Goal: Task Accomplishment & Management: Manage account settings

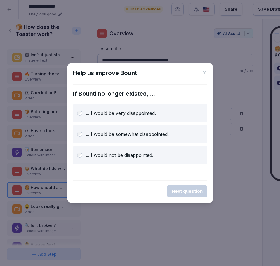
scroll to position [22, 0]
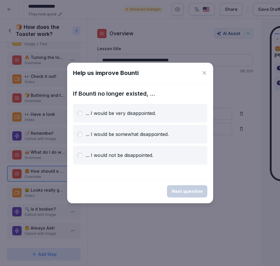
click at [130, 112] on p "... I would be very disappointed." at bounding box center [121, 113] width 70 height 7
click at [188, 196] on button "Next question" at bounding box center [187, 191] width 40 height 12
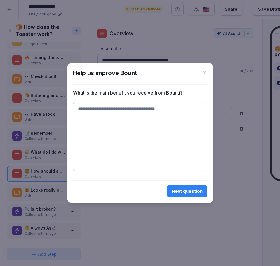
click at [207, 76] on div "Help us improve Bounti What is the main benefit you receive from Bounti? Next q…" at bounding box center [140, 133] width 146 height 141
click at [206, 75] on icon at bounding box center [204, 73] width 6 height 6
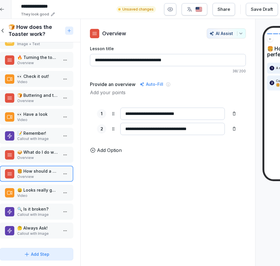
scroll to position [0, 0]
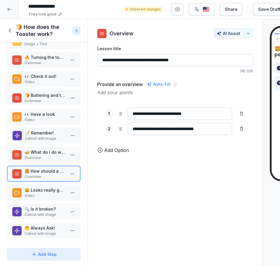
click at [30, 136] on p "Callout with Image" at bounding box center [45, 138] width 41 height 5
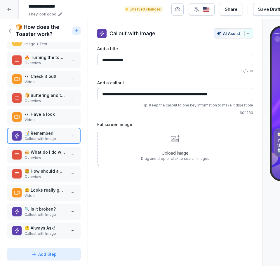
click at [31, 187] on p "😀 Looks really good!!" at bounding box center [45, 190] width 41 height 6
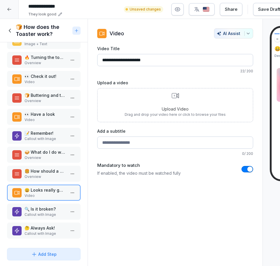
click at [51, 174] on p "Overview" at bounding box center [45, 176] width 41 height 5
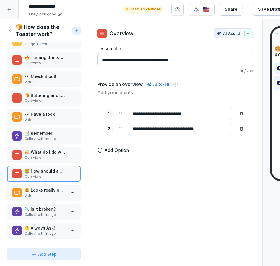
click at [57, 187] on p "😀 Looks really good!!" at bounding box center [45, 190] width 41 height 6
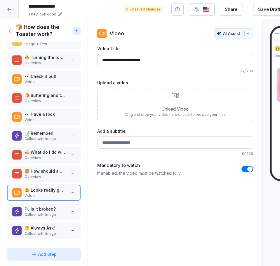
click at [43, 212] on p "Callout with Image" at bounding box center [45, 214] width 41 height 5
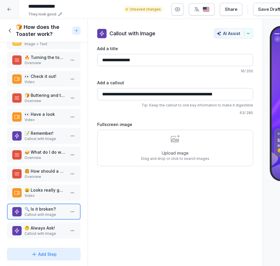
click at [40, 231] on p "Callout with Image" at bounding box center [45, 233] width 41 height 5
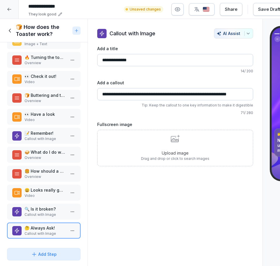
click at [14, 31] on div "🍞 How does the Toaster work?" at bounding box center [38, 31] width 63 height 14
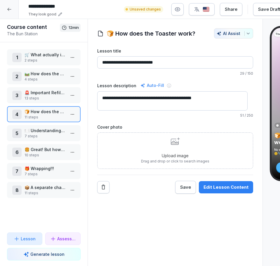
click at [30, 134] on p "7 steps" at bounding box center [45, 136] width 41 height 5
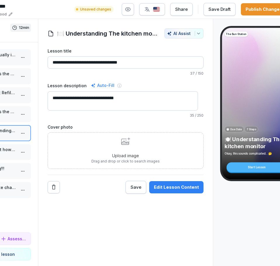
scroll to position [0, 51]
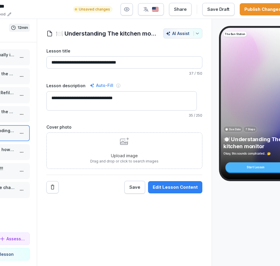
click at [177, 193] on button "Edit Lesson Content" at bounding box center [175, 187] width 54 height 12
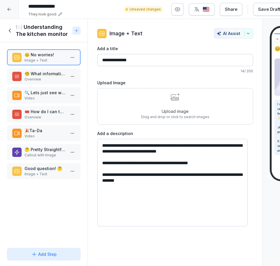
click at [41, 97] on p "Video" at bounding box center [45, 98] width 41 height 5
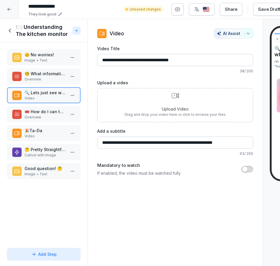
click at [38, 117] on p "Overview" at bounding box center [45, 117] width 41 height 5
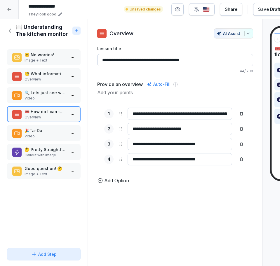
click at [44, 136] on p "Video" at bounding box center [45, 136] width 41 height 5
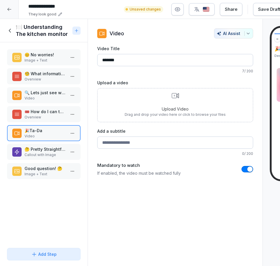
click at [41, 150] on p "🤔 Pretty Straightforward no?" at bounding box center [45, 149] width 41 height 6
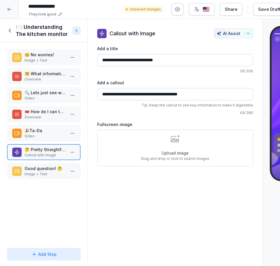
click at [43, 170] on p "Good question! 🤔" at bounding box center [45, 168] width 41 height 6
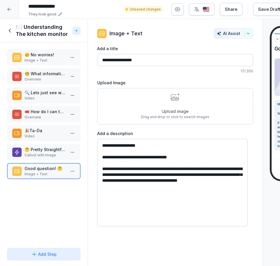
click at [14, 30] on div "🍽️ Understanding The kitchen monitor" at bounding box center [38, 31] width 63 height 14
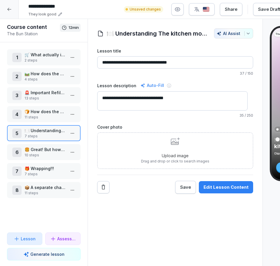
click at [42, 148] on p "🍔 Great! But how do we place and dress the buns?" at bounding box center [45, 149] width 41 height 6
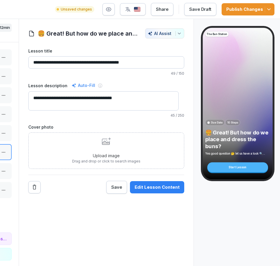
scroll to position [0, 70]
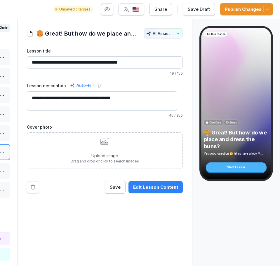
click at [171, 187] on div "Edit Lesson Content" at bounding box center [155, 187] width 45 height 6
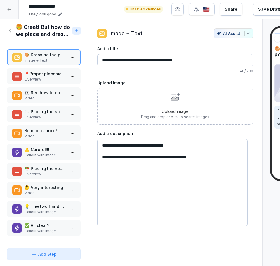
click at [40, 72] on p "📍Proper placement!" at bounding box center [45, 74] width 41 height 6
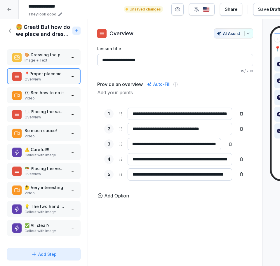
click at [23, 92] on div "👀 See how to do it Video" at bounding box center [43, 95] width 63 height 11
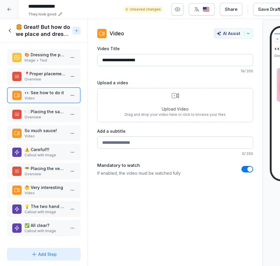
click at [43, 120] on div "🍽️ Placing the sauces Overview" at bounding box center [44, 114] width 74 height 16
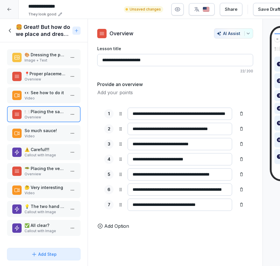
click at [44, 136] on p "Video" at bounding box center [45, 136] width 41 height 5
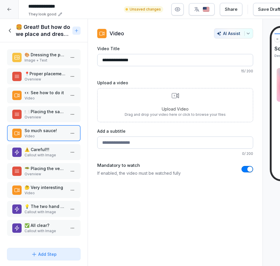
drag, startPoint x: 22, startPoint y: 114, endPoint x: 49, endPoint y: 120, distance: 28.5
click at [22, 114] on div "🍽️ Placing the sauces Overview" at bounding box center [43, 114] width 63 height 11
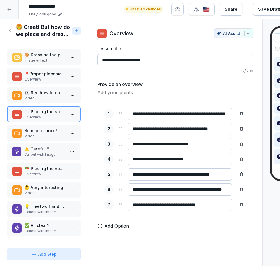
click at [48, 152] on p "Callout with Image" at bounding box center [44, 154] width 41 height 5
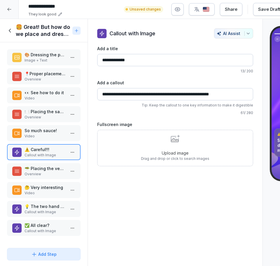
click at [32, 173] on p "Overview" at bounding box center [45, 174] width 41 height 5
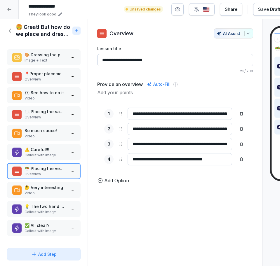
click at [48, 190] on p "🤔 Very interesting" at bounding box center [45, 187] width 41 height 6
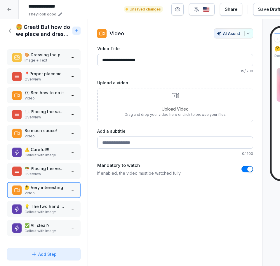
click at [43, 174] on p "Overview" at bounding box center [45, 174] width 41 height 5
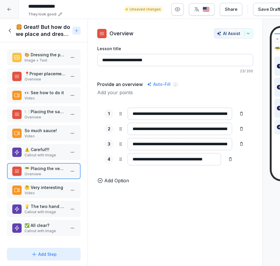
click at [52, 188] on p "🤔 Very interesting" at bounding box center [45, 187] width 41 height 6
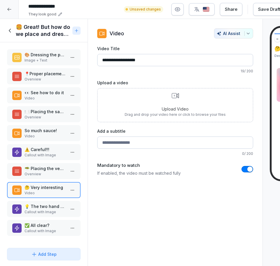
click at [45, 215] on div "💡 The two hand tip! Callout with Image" at bounding box center [44, 209] width 74 height 16
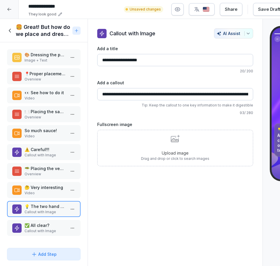
click at [39, 221] on div "✅ All clear? Callout with Image" at bounding box center [44, 228] width 74 height 16
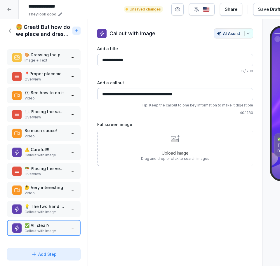
click at [12, 32] on icon at bounding box center [10, 30] width 6 height 6
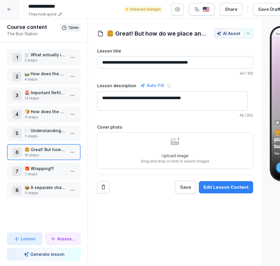
click at [32, 169] on p "🎁 Wrapping!!!" at bounding box center [45, 168] width 41 height 6
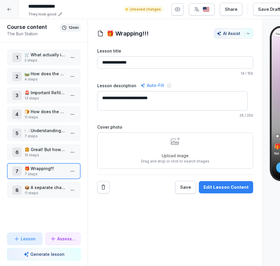
scroll to position [0, 70]
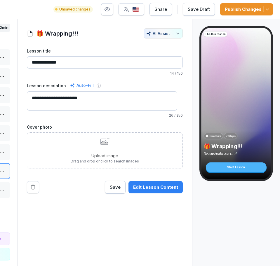
click at [161, 186] on div "Edit Lesson Content" at bounding box center [155, 187] width 45 height 6
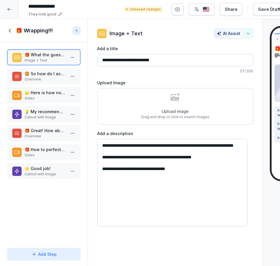
click at [34, 76] on p "🍔 So how do I actually close the burger?" at bounding box center [45, 74] width 41 height 6
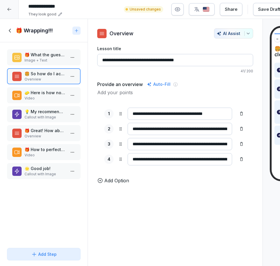
click at [35, 96] on p "Video" at bounding box center [45, 98] width 41 height 5
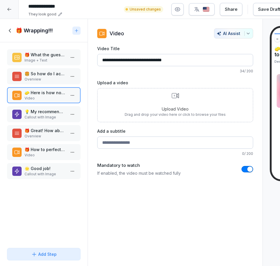
click at [28, 118] on p "Callout with Image" at bounding box center [45, 117] width 41 height 5
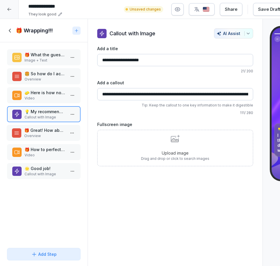
click at [46, 137] on p "Overview" at bounding box center [44, 135] width 41 height 5
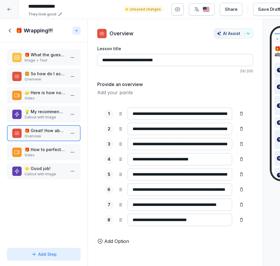
click at [68, 88] on div at bounding box center [72, 95] width 9 height 16
click at [55, 78] on p "Overview" at bounding box center [45, 79] width 41 height 5
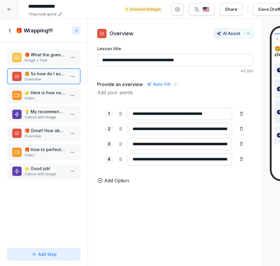
click at [38, 176] on p "Callout with Image" at bounding box center [45, 174] width 41 height 5
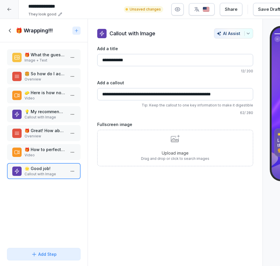
click at [11, 32] on icon at bounding box center [10, 30] width 6 height 6
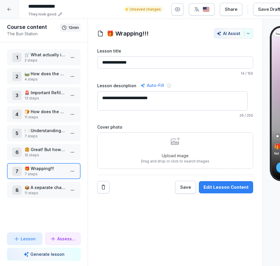
click at [48, 190] on p "📦 A separate chapter for packing??" at bounding box center [45, 187] width 41 height 6
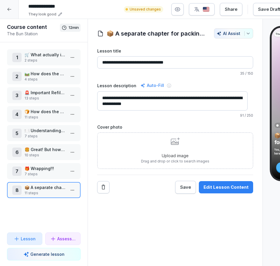
click at [226, 186] on div "Edit Lesson Content" at bounding box center [225, 187] width 45 height 6
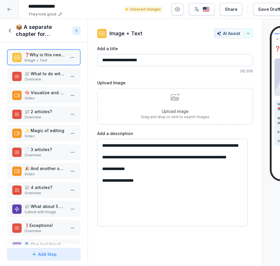
click at [30, 73] on p "📰 What to do with 1 article?" at bounding box center [45, 74] width 41 height 6
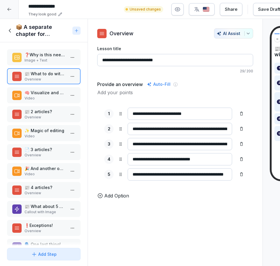
scroll to position [22, 0]
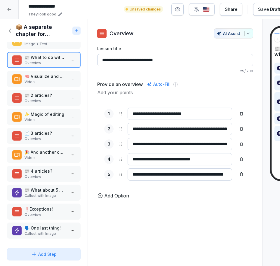
click at [41, 193] on p "Callout with Image" at bounding box center [45, 195] width 41 height 5
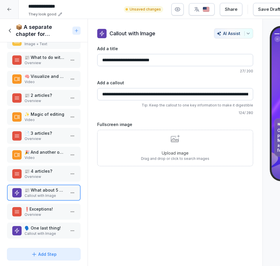
click at [41, 206] on p "❗Exceptions!" at bounding box center [45, 209] width 41 height 6
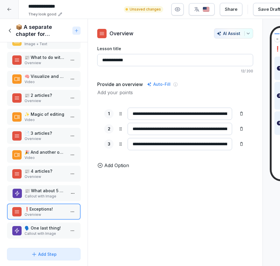
click at [41, 194] on p "Callout with Image" at bounding box center [45, 196] width 41 height 5
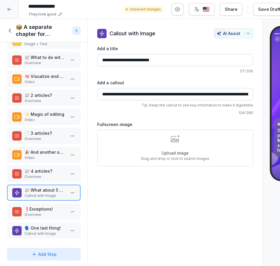
click at [47, 204] on div "❗Exceptions! Overview" at bounding box center [44, 212] width 74 height 16
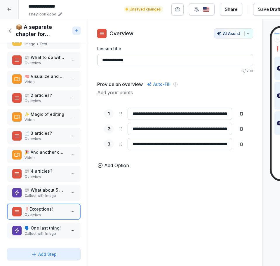
click at [29, 223] on div "🗣️ One last thing! Callout with Image" at bounding box center [44, 231] width 74 height 16
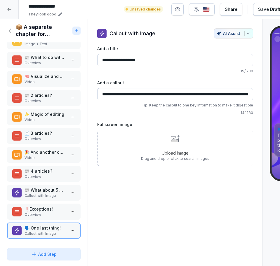
click at [9, 31] on icon at bounding box center [10, 31] width 2 height 4
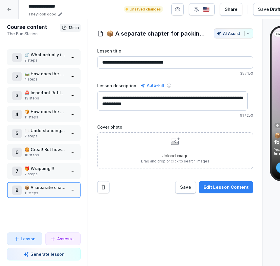
click at [12, 14] on div at bounding box center [9, 9] width 19 height 19
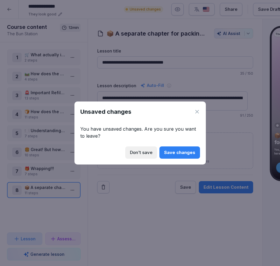
click at [132, 148] on button "Don't save" at bounding box center [141, 152] width 32 height 12
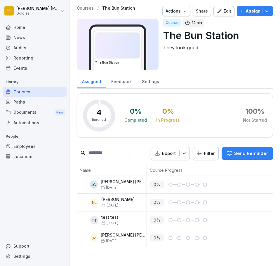
click at [38, 99] on div "Paths" at bounding box center [35, 102] width 64 height 10
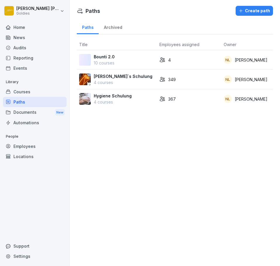
click at [119, 60] on div "Bounti 2.0 10 courses" at bounding box center [117, 60] width 76 height 12
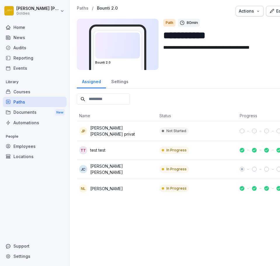
scroll to position [0, 58]
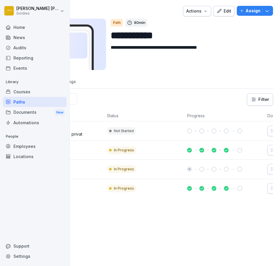
click at [220, 14] on div "Edit" at bounding box center [224, 11] width 15 height 6
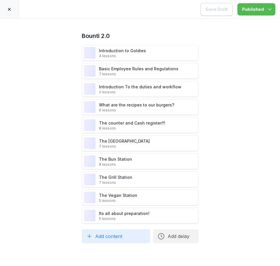
click at [7, 3] on div at bounding box center [9, 9] width 19 height 18
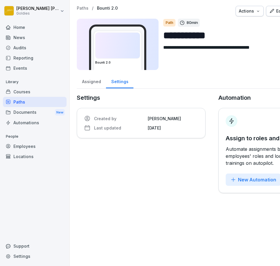
click at [49, 93] on div "Courses" at bounding box center [35, 92] width 64 height 10
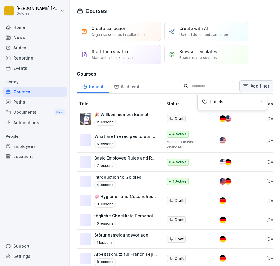
click at [255, 90] on html "[PERSON_NAME] Goldies Home News Audits Reporting Events Library Courses Paths D…" at bounding box center [140, 133] width 280 height 266
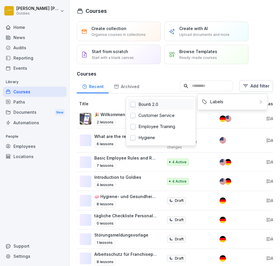
click at [182, 100] on div "Bounti 2.0" at bounding box center [161, 104] width 66 height 11
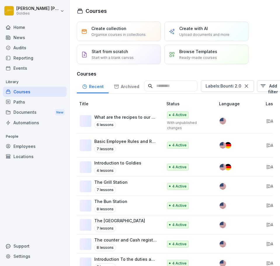
click at [148, 181] on html "[PERSON_NAME] Goldies Home News Audits Reporting Events Library Courses Paths D…" at bounding box center [140, 133] width 280 height 266
click at [148, 181] on div "The Grill Station 7 lessons" at bounding box center [118, 186] width 77 height 14
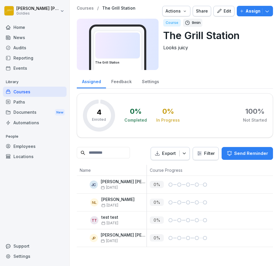
click at [223, 8] on div "Edit" at bounding box center [224, 11] width 15 height 6
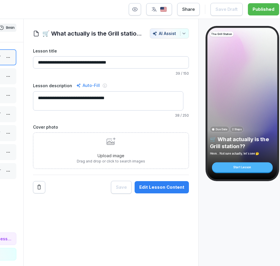
scroll to position [0, 64]
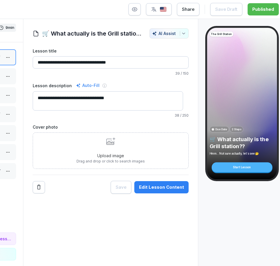
click at [163, 189] on div "Edit Lesson Content" at bounding box center [161, 187] width 45 height 6
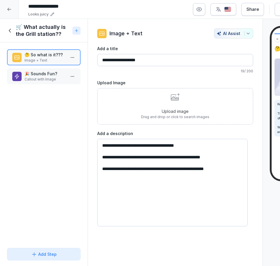
click at [46, 73] on p "🎉 Sounds Fun?" at bounding box center [45, 74] width 41 height 6
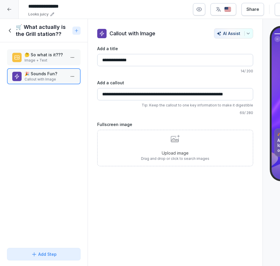
click at [13, 29] on icon at bounding box center [10, 30] width 6 height 6
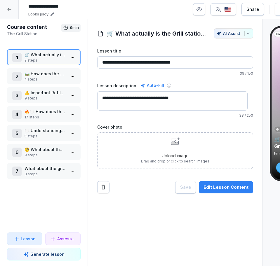
click at [35, 78] on p "4 steps" at bounding box center [45, 79] width 41 height 5
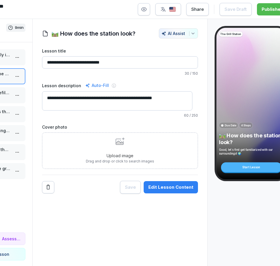
scroll to position [0, 62]
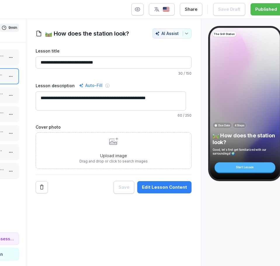
click at [164, 191] on button "Edit Lesson Content" at bounding box center [164, 187] width 54 height 12
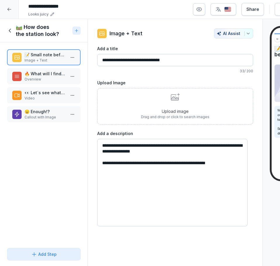
click at [51, 99] on p "Video" at bounding box center [45, 98] width 41 height 5
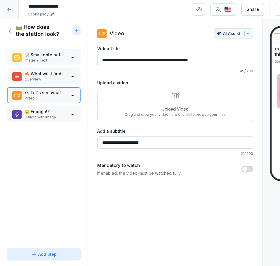
click at [45, 109] on p "😠 Enough!?" at bounding box center [45, 112] width 41 height 6
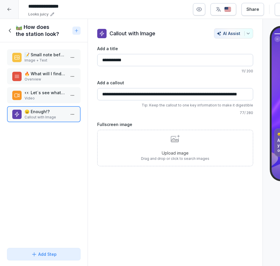
click at [20, 29] on h1 "🛤️ How does the station look?" at bounding box center [43, 31] width 54 height 14
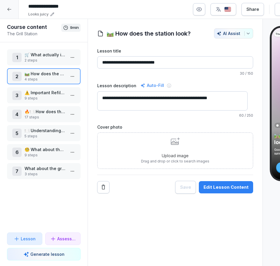
click at [37, 92] on p "⚠️ Important Refilling Duties!!!" at bounding box center [45, 93] width 41 height 6
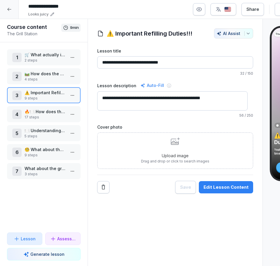
click at [207, 189] on div "Edit Lesson Content" at bounding box center [225, 187] width 45 height 6
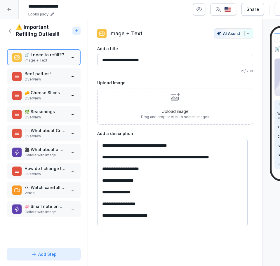
click at [46, 87] on div "🧀 Cheese Slices Overview" at bounding box center [44, 95] width 74 height 16
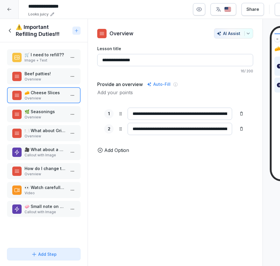
click at [40, 154] on p "Callout with Image" at bounding box center [45, 155] width 41 height 5
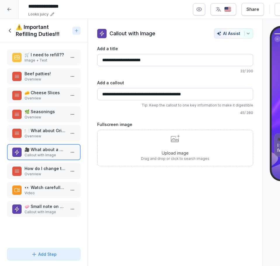
click at [47, 180] on div "🛒 I need to refill?? Image + Text Beef patties! Overview 🧀 Cheese Slices Overvi…" at bounding box center [44, 143] width 88 height 203
click at [47, 177] on div "How do I change the scraper blade? Overview" at bounding box center [44, 171] width 74 height 16
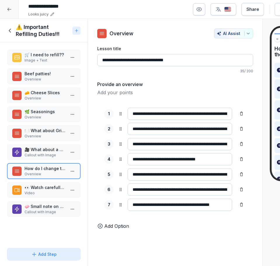
click at [47, 195] on p "Video" at bounding box center [45, 193] width 41 height 5
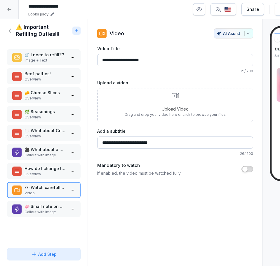
click at [53, 205] on p "🧼 Small note on Hygiene!!" at bounding box center [45, 206] width 41 height 6
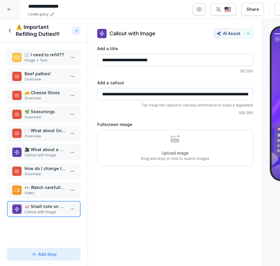
click at [11, 32] on icon at bounding box center [10, 30] width 6 height 6
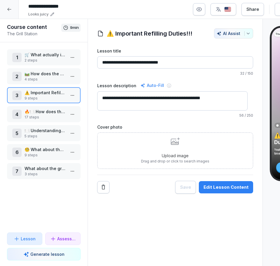
click at [26, 116] on p "17 steps" at bounding box center [45, 117] width 41 height 5
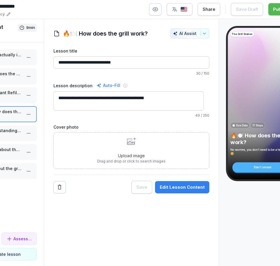
scroll to position [0, 45]
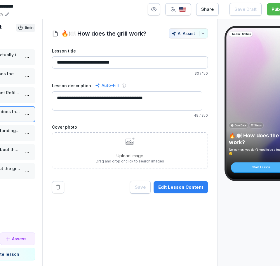
click at [163, 187] on div "Edit Lesson Content" at bounding box center [180, 187] width 45 height 6
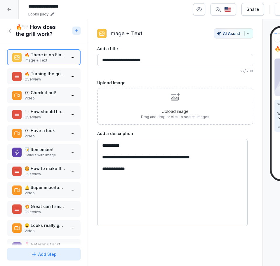
click at [47, 82] on p "Overview" at bounding box center [45, 79] width 41 height 5
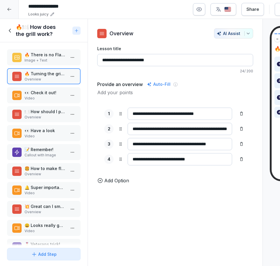
click at [33, 112] on p "🍽️ How should I place the patties?" at bounding box center [45, 112] width 41 height 6
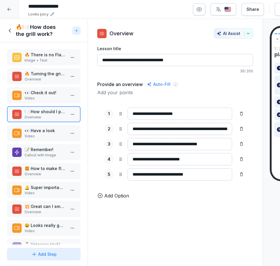
click at [39, 132] on p "👀 Have a look" at bounding box center [45, 131] width 41 height 6
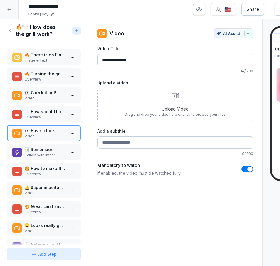
click at [27, 144] on div "📝 Remember! Callout with Image" at bounding box center [44, 152] width 74 height 16
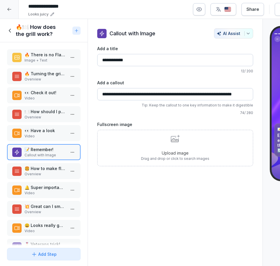
click at [32, 169] on p "🍔 How to make flavourful patties!" at bounding box center [45, 168] width 41 height 6
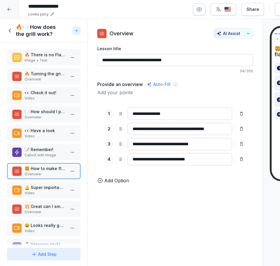
click at [28, 191] on p "Video" at bounding box center [45, 193] width 41 height 5
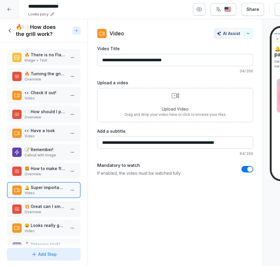
click at [43, 213] on p "Overview" at bounding box center [45, 212] width 41 height 5
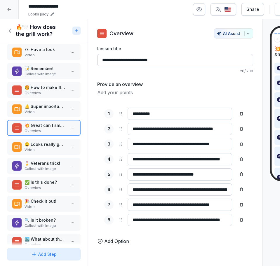
scroll to position [83, 0]
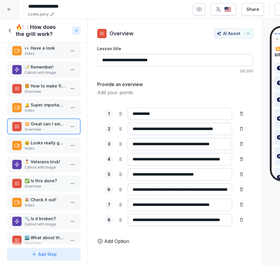
click at [44, 142] on p "😀 Looks really good!!" at bounding box center [45, 143] width 41 height 6
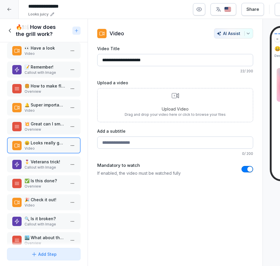
click at [41, 168] on p "Callout with Image" at bounding box center [45, 167] width 41 height 5
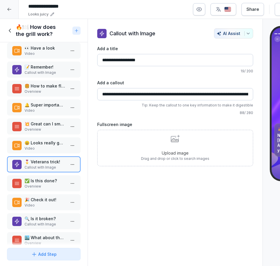
click at [45, 186] on p "Overview" at bounding box center [45, 186] width 41 height 5
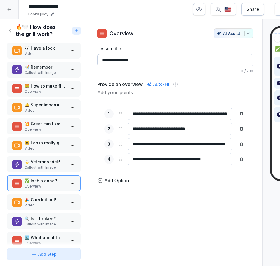
click at [46, 202] on p "🎉 Check it out!" at bounding box center [45, 200] width 41 height 6
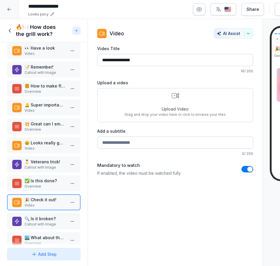
scroll to position [136, 0]
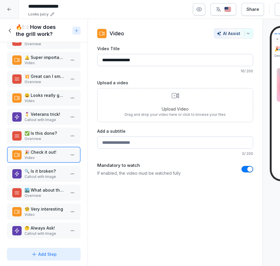
click at [50, 174] on p "Callout with Image" at bounding box center [45, 176] width 41 height 5
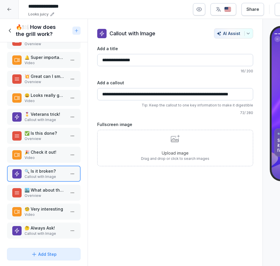
click at [38, 187] on p "🏙️ What about the 7th Street?" at bounding box center [45, 190] width 41 height 6
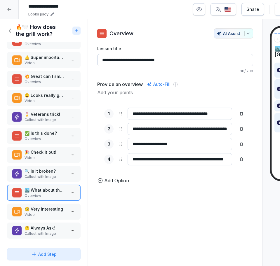
click at [37, 206] on p "🧐 Very interesting" at bounding box center [45, 209] width 41 height 6
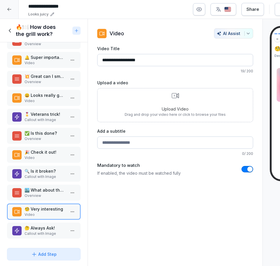
click at [22, 226] on div "🤔 Always Ask! Callout with Image" at bounding box center [43, 230] width 63 height 11
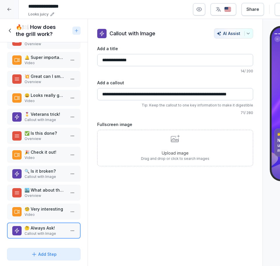
click at [12, 28] on icon at bounding box center [10, 30] width 6 height 6
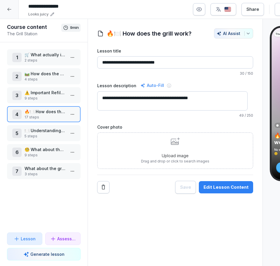
click at [28, 132] on p "🍽️ Understanding The kitchen monitor" at bounding box center [45, 131] width 41 height 6
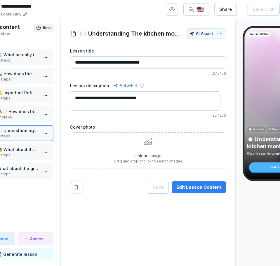
scroll to position [0, 29]
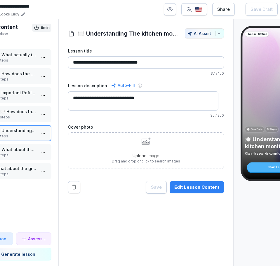
click at [189, 182] on button "Edit Lesson Content" at bounding box center [197, 187] width 54 height 12
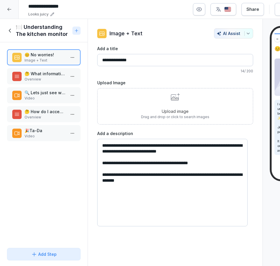
click at [39, 93] on p "🔍 Lets just see what it looks like..." at bounding box center [45, 93] width 41 height 6
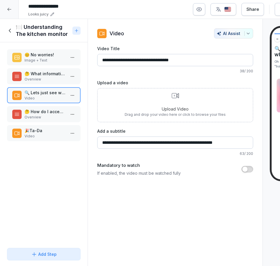
click at [26, 121] on div "🤔 How do I accept orders and mark them as done??? Overview" at bounding box center [44, 114] width 74 height 16
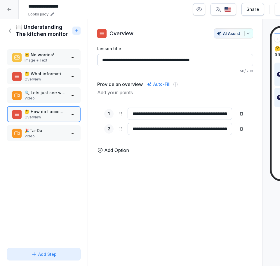
click at [34, 134] on p "Video" at bounding box center [45, 136] width 41 height 5
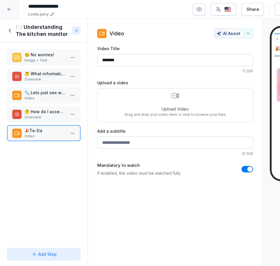
click at [14, 34] on div "🍽️ Understanding The kitchen monitor" at bounding box center [38, 31] width 63 height 14
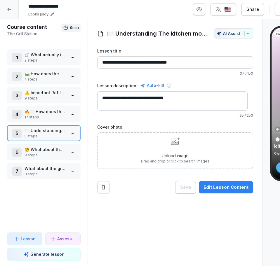
click at [41, 152] on p "🧐 What about the last steps?" at bounding box center [45, 149] width 41 height 6
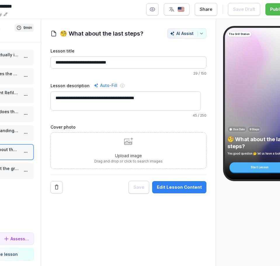
scroll to position [0, 50]
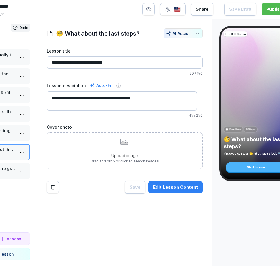
click at [166, 185] on div "Edit Lesson Content" at bounding box center [175, 187] width 45 height 6
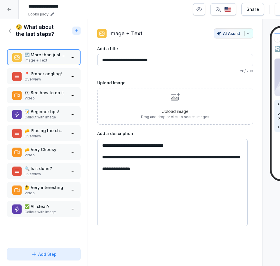
click at [39, 76] on p "📍 Proper angling!" at bounding box center [45, 74] width 41 height 6
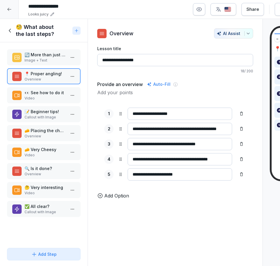
click at [27, 98] on p "Video" at bounding box center [45, 98] width 41 height 5
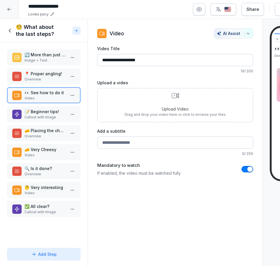
click at [52, 115] on p "Callout with Image" at bounding box center [45, 117] width 41 height 5
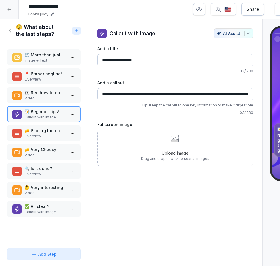
click at [47, 157] on p "Video" at bounding box center [45, 155] width 41 height 5
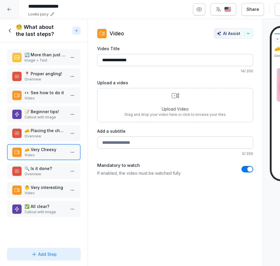
click at [38, 173] on p "Overview" at bounding box center [45, 174] width 41 height 5
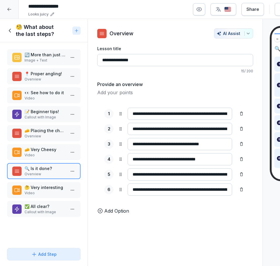
click at [39, 184] on p "🤔 Very interesting" at bounding box center [45, 187] width 41 height 6
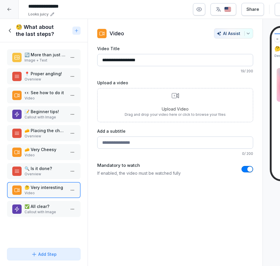
click at [20, 173] on icon at bounding box center [17, 171] width 6 height 6
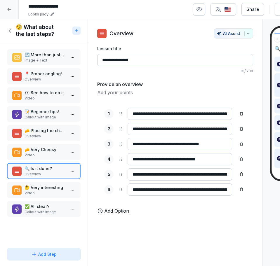
click at [35, 208] on p "✅ All clear?" at bounding box center [45, 206] width 41 height 6
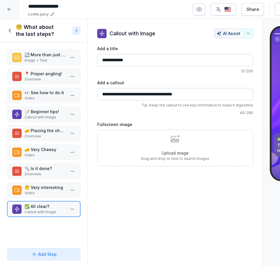
click at [16, 30] on h1 "🧐 What about the last steps?" at bounding box center [43, 31] width 54 height 14
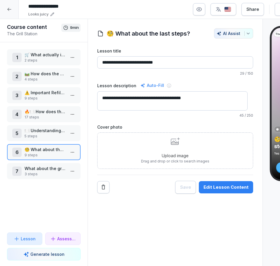
click at [35, 163] on div "7 What about the grilled onions? 3 steps" at bounding box center [44, 171] width 74 height 16
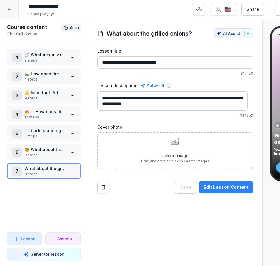
click at [235, 183] on button "Edit Lesson Content" at bounding box center [226, 187] width 54 height 12
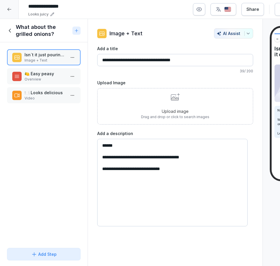
click at [11, 13] on div at bounding box center [9, 9] width 19 height 19
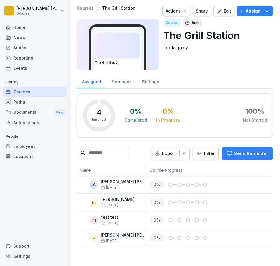
click at [50, 104] on div "Paths" at bounding box center [35, 102] width 64 height 10
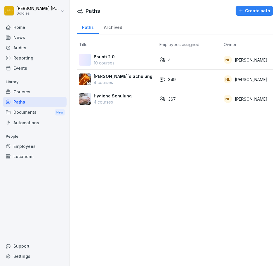
click at [208, 58] on div "4" at bounding box center [189, 60] width 60 height 6
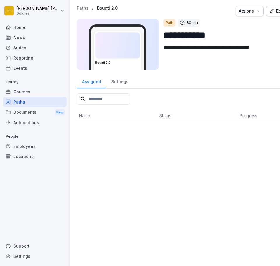
click at [269, 13] on button "Edit" at bounding box center [276, 11] width 21 height 11
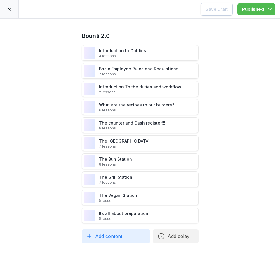
click at [6, 12] on div at bounding box center [9, 9] width 19 height 18
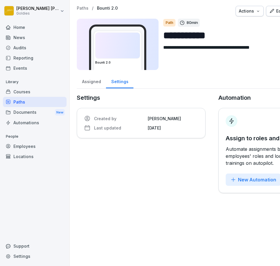
click at [50, 87] on div "Courses" at bounding box center [35, 92] width 64 height 10
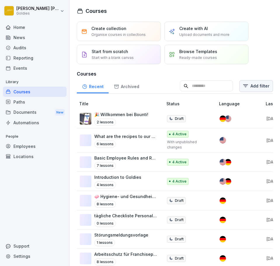
click at [251, 84] on html "[PERSON_NAME] Goldies Home News Audits Reporting Events Library Courses Paths D…" at bounding box center [140, 133] width 280 height 266
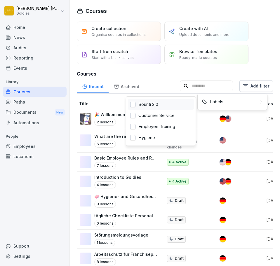
click at [165, 102] on div "Bounti 2.0" at bounding box center [161, 104] width 66 height 11
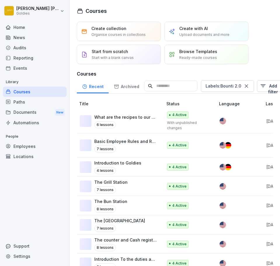
click at [122, 195] on html "[PERSON_NAME] Goldies Home News Audits Reporting Events Library Courses Paths D…" at bounding box center [140, 133] width 280 height 266
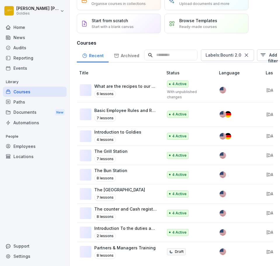
scroll to position [42, 0]
click at [249, 52] on icon at bounding box center [246, 55] width 6 height 6
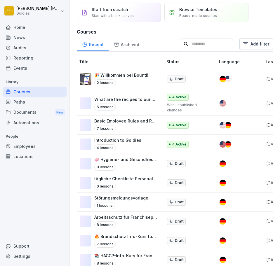
click at [202, 48] on input at bounding box center [206, 44] width 53 height 11
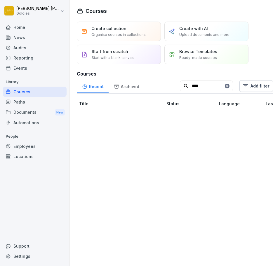
scroll to position [0, 0]
type input "******"
click at [134, 117] on div "The Vegan Station 5 lessons" at bounding box center [118, 121] width 77 height 14
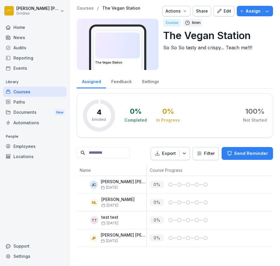
click at [227, 13] on button "Edit" at bounding box center [223, 11] width 21 height 11
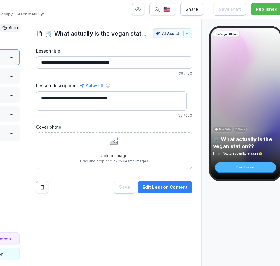
scroll to position [0, 70]
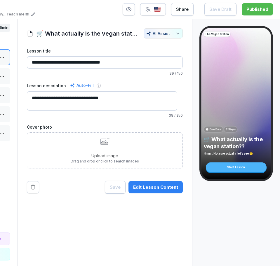
click at [161, 186] on div "Edit Lesson Content" at bounding box center [155, 187] width 45 height 6
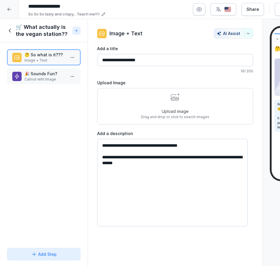
click at [49, 80] on p "Callout with Image" at bounding box center [45, 79] width 41 height 5
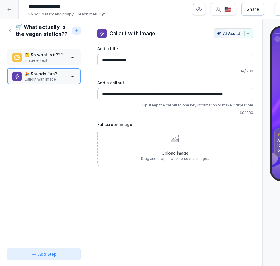
click at [13, 33] on div "🛒 What actually is the vegan station??" at bounding box center [38, 31] width 63 height 14
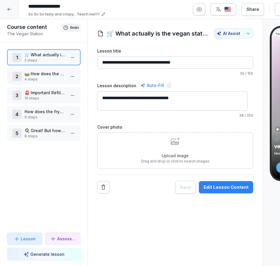
click at [31, 71] on p "🛤️ How does the station look?" at bounding box center [45, 74] width 41 height 6
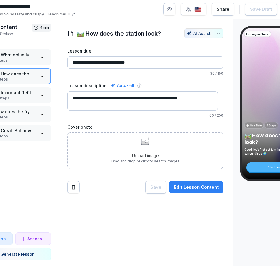
scroll to position [0, 28]
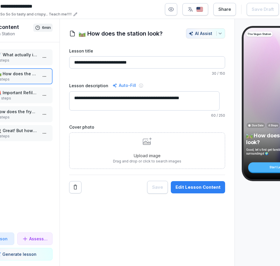
click at [193, 187] on div "Edit Lesson Content" at bounding box center [197, 187] width 45 height 6
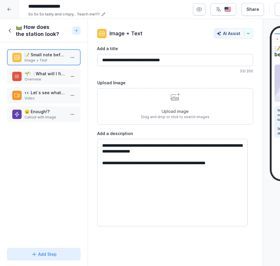
click at [22, 73] on div "🌱🍽️ What will I find in the [GEOGRAPHIC_DATA] Overview" at bounding box center [43, 76] width 63 height 11
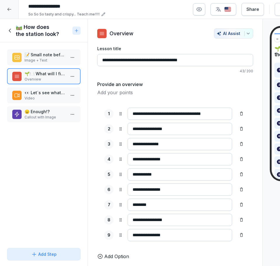
click at [29, 97] on p "Video" at bounding box center [45, 98] width 41 height 5
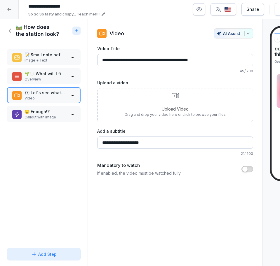
click at [23, 113] on div "😠 Enough!? Callout with Image" at bounding box center [43, 114] width 63 height 11
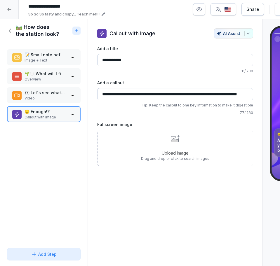
click at [15, 29] on div "🛤️ How does the station look?" at bounding box center [38, 31] width 63 height 14
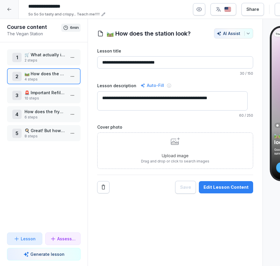
click at [35, 96] on p "10 steps" at bounding box center [45, 98] width 41 height 5
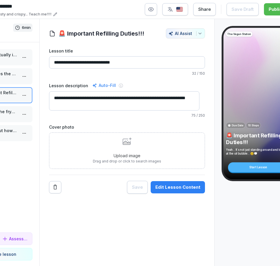
scroll to position [0, 70]
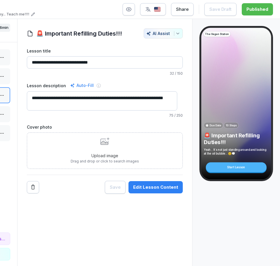
click at [146, 187] on div "Edit Lesson Content" at bounding box center [155, 187] width 45 height 6
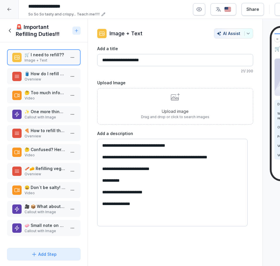
click at [42, 82] on div "🛢️ How do I refill oil level? Overview" at bounding box center [44, 76] width 74 height 16
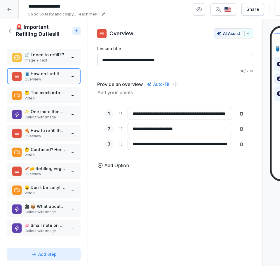
click at [51, 116] on p "Callout with Image" at bounding box center [45, 117] width 41 height 5
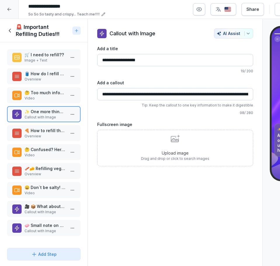
click at [33, 136] on p "Overview" at bounding box center [45, 136] width 41 height 5
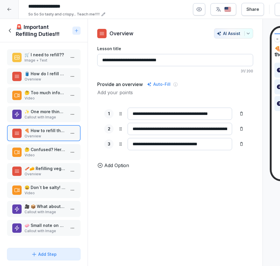
click at [30, 155] on p "Video" at bounding box center [45, 155] width 41 height 5
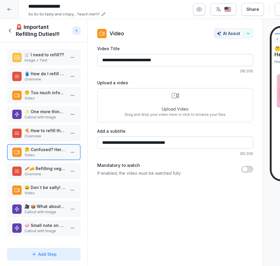
click at [32, 188] on p "😄 Don´t be salty! Here is the video" at bounding box center [45, 187] width 41 height 6
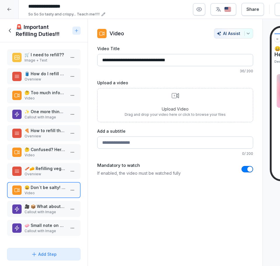
click at [43, 207] on p "🎥 📦 What about vegan patties?" at bounding box center [45, 206] width 41 height 6
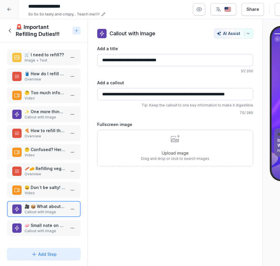
click at [62, 223] on div "🧼 Small note on Hygiene!! Callout with Image" at bounding box center [43, 227] width 63 height 11
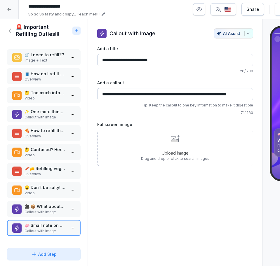
click at [15, 32] on div "🚨 Important Refilling Duties!!!" at bounding box center [38, 31] width 63 height 14
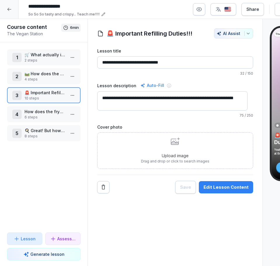
click at [37, 115] on p "6 steps" at bounding box center [45, 117] width 41 height 5
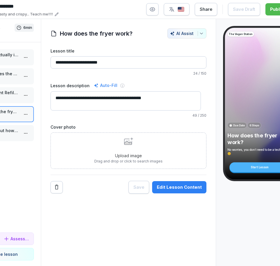
scroll to position [0, 48]
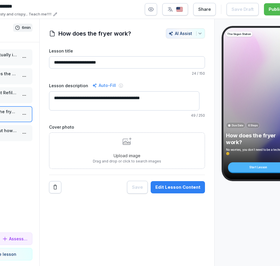
click at [197, 193] on button "Edit Lesson Content" at bounding box center [178, 187] width 54 height 12
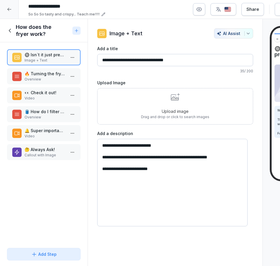
click at [41, 150] on p "🤔 Always Ask!" at bounding box center [45, 149] width 41 height 6
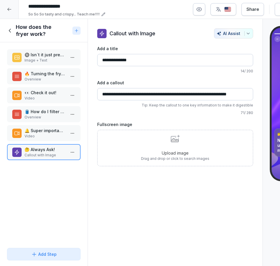
click at [11, 34] on div "How does the fryer work?" at bounding box center [38, 31] width 63 height 14
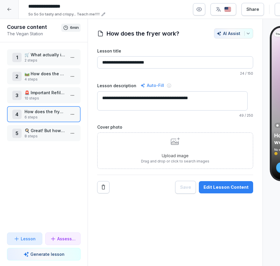
click at [38, 130] on p "🍳 Great! But how do we fry the vegan patties and other products?" at bounding box center [45, 131] width 41 height 6
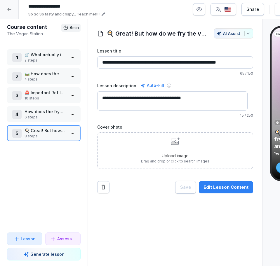
click at [224, 183] on button "Edit Lesson Content" at bounding box center [226, 187] width 54 height 12
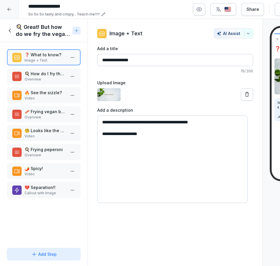
click at [46, 81] on p "Overview" at bounding box center [45, 79] width 41 height 5
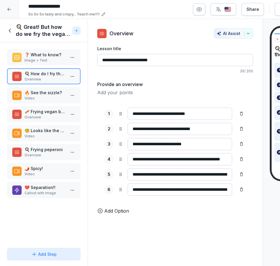
click at [33, 192] on p "Callout with Image" at bounding box center [45, 193] width 41 height 5
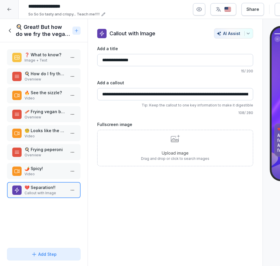
click at [8, 28] on icon at bounding box center [10, 30] width 6 height 6
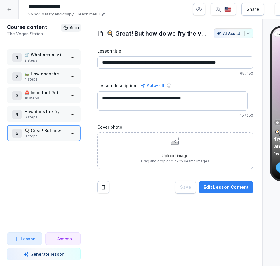
click at [8, 11] on icon at bounding box center [9, 9] width 5 height 5
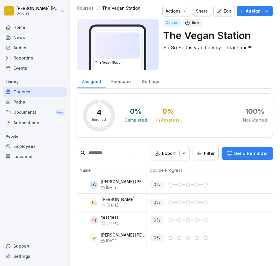
click at [46, 89] on div "Courses" at bounding box center [35, 92] width 64 height 10
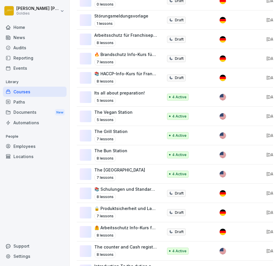
scroll to position [219, 0]
click at [202, 100] on div "4 Active" at bounding box center [188, 97] width 43 height 7
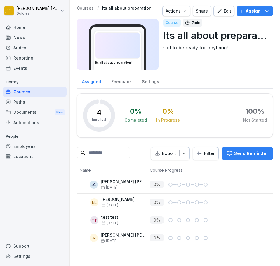
click at [221, 9] on div "Edit" at bounding box center [224, 11] width 15 height 6
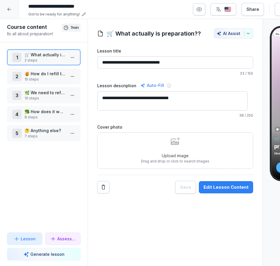
scroll to position [0, 70]
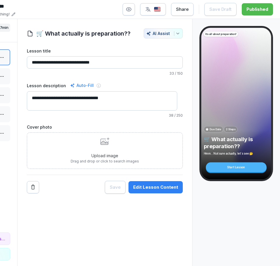
click at [163, 184] on div "Edit Lesson Content" at bounding box center [155, 187] width 45 height 6
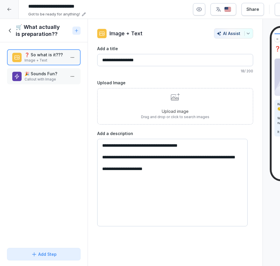
click at [48, 77] on p "Callout with Image" at bounding box center [45, 79] width 41 height 5
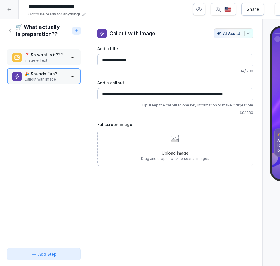
drag, startPoint x: 13, startPoint y: 31, endPoint x: 17, endPoint y: 35, distance: 5.2
click at [13, 31] on icon at bounding box center [10, 30] width 6 height 6
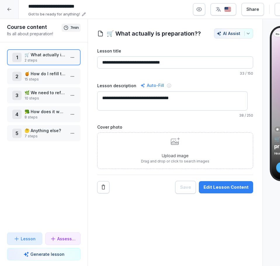
click at [39, 80] on p "15 steps" at bounding box center [45, 79] width 41 height 5
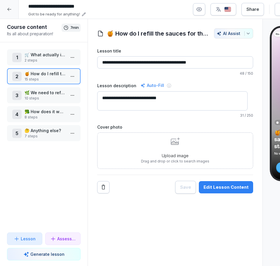
click at [220, 188] on div "Edit Lesson Content" at bounding box center [225, 187] width 45 height 6
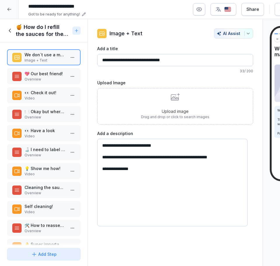
click at [31, 77] on p "Overview" at bounding box center [45, 79] width 41 height 5
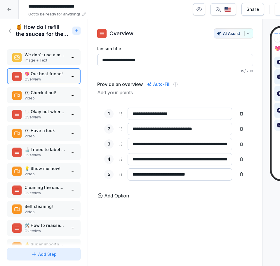
click at [31, 90] on p "👀 Check it out!" at bounding box center [45, 93] width 41 height 6
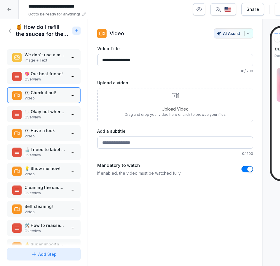
click at [35, 75] on p "💖 Our best friend!" at bounding box center [45, 74] width 41 height 6
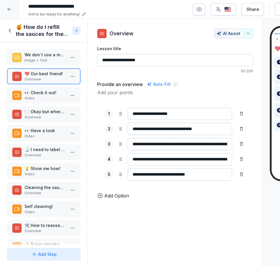
click at [36, 91] on p "👀 Check it out!" at bounding box center [45, 93] width 41 height 6
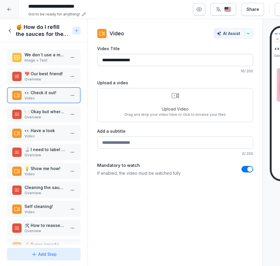
click at [39, 114] on p "🍽️ Okay but where does the sauce go?" at bounding box center [45, 112] width 41 height 6
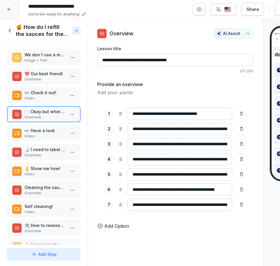
click at [41, 134] on p "Video" at bounding box center [45, 136] width 41 height 5
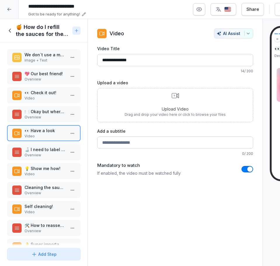
click at [38, 153] on p "Overview" at bounding box center [45, 155] width 41 height 5
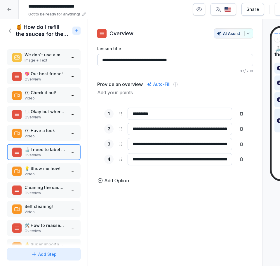
click at [45, 172] on p "Video" at bounding box center [45, 174] width 41 height 5
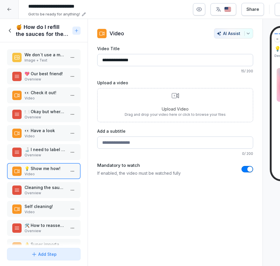
click at [33, 190] on p "Cleaning the sauce bottles is easy?" at bounding box center [45, 187] width 41 height 6
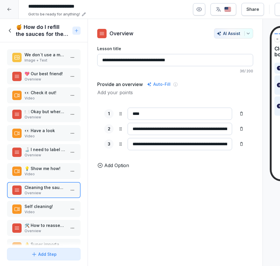
drag, startPoint x: 40, startPoint y: 212, endPoint x: 89, endPoint y: 174, distance: 62.0
click at [40, 212] on p "Video" at bounding box center [45, 212] width 41 height 5
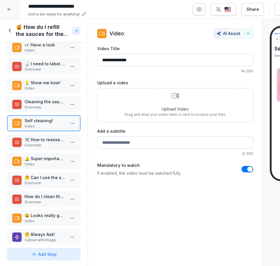
scroll to position [88, 0]
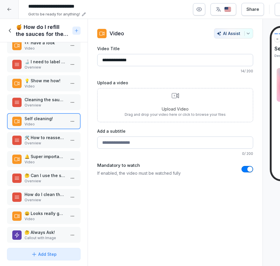
click at [41, 139] on p "🛠️ How to reassemble the dispenser???" at bounding box center [45, 138] width 41 height 6
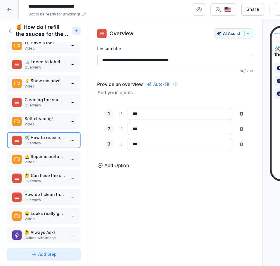
click at [41, 155] on p "🔔 Super important, pay attention!" at bounding box center [45, 156] width 41 height 6
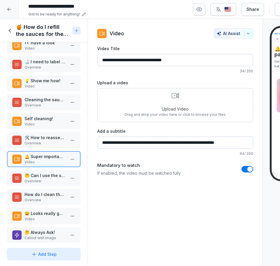
click at [41, 137] on p "🛠️ How to reassemble the dispenser???" at bounding box center [45, 138] width 41 height 6
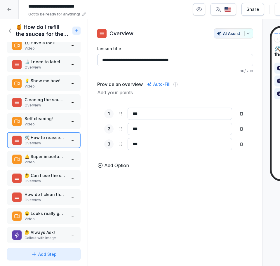
click at [41, 155] on p "🔔 Super important, pay attention!" at bounding box center [45, 156] width 41 height 6
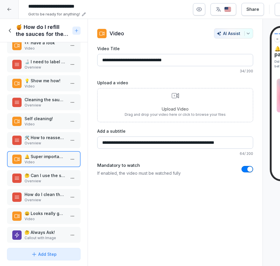
click at [39, 173] on p "🤔 Can I use the same pump for all sauces???" at bounding box center [45, 175] width 41 height 6
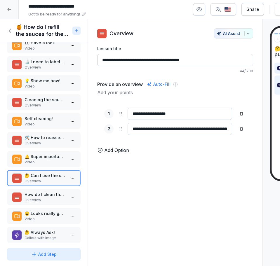
click at [36, 199] on p "Overview" at bounding box center [45, 200] width 41 height 5
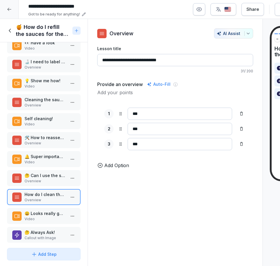
click at [39, 213] on p "😀 Looks really good!!" at bounding box center [45, 213] width 41 height 6
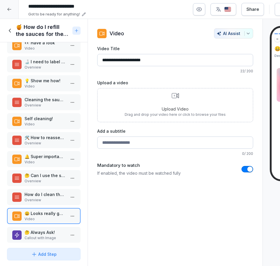
scroll to position [98, 0]
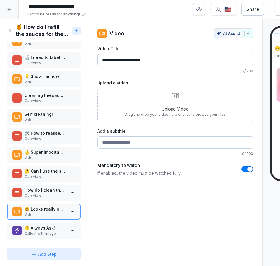
drag, startPoint x: 43, startPoint y: 226, endPoint x: 268, endPoint y: 177, distance: 230.7
click at [43, 231] on p "Callout with Image" at bounding box center [45, 233] width 41 height 5
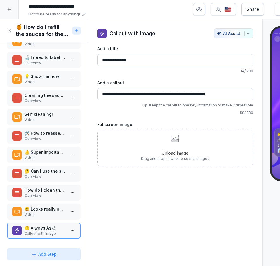
click at [14, 27] on div "🍯 How do I refill the sauces for the station???" at bounding box center [38, 31] width 63 height 14
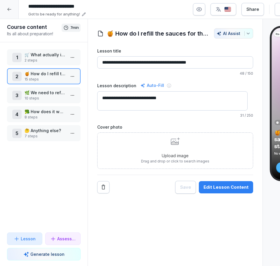
click at [31, 90] on p "🌿 We need to refill all to-go sauces?" at bounding box center [45, 93] width 41 height 6
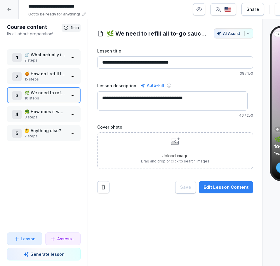
click at [31, 91] on p "🌿 We need to refill all to-go sauces?" at bounding box center [45, 93] width 41 height 6
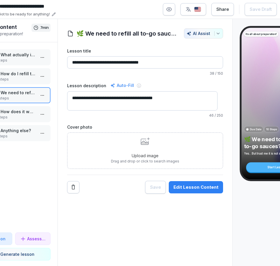
scroll to position [0, 35]
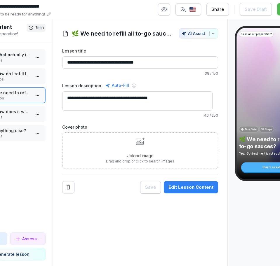
click at [210, 184] on button "Edit Lesson Content" at bounding box center [191, 187] width 54 height 12
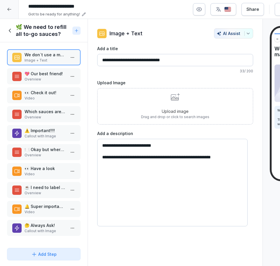
click at [30, 74] on p "💖 Our best friend!" at bounding box center [45, 74] width 41 height 6
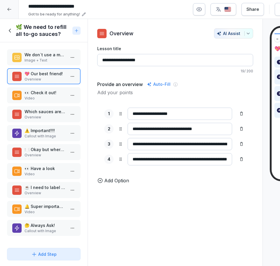
click at [33, 91] on p "👀 Check it out!" at bounding box center [45, 93] width 41 height 6
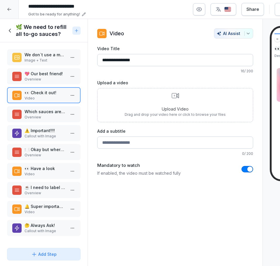
click at [40, 115] on p "Overview" at bounding box center [45, 117] width 41 height 5
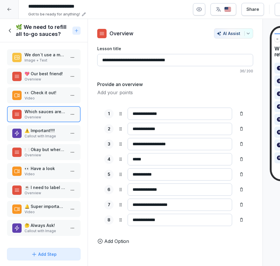
click at [44, 128] on p "⚠️ Important!!!!" at bounding box center [45, 131] width 41 height 6
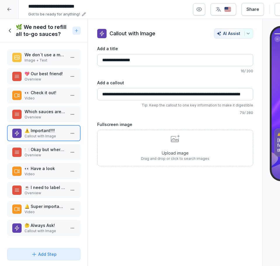
click at [28, 159] on div "We don´t use a machine for this? Image + Text 💖 Our best friend! Overview 👀 Che…" at bounding box center [44, 143] width 88 height 203
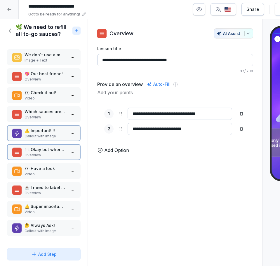
click at [29, 158] on p "Overview" at bounding box center [45, 155] width 41 height 5
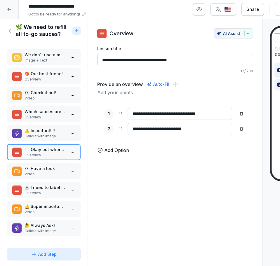
click at [29, 172] on p "Video" at bounding box center [45, 174] width 41 height 5
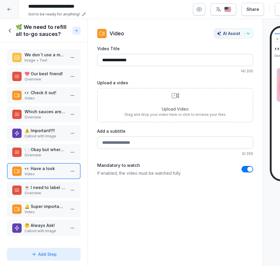
click at [78, 184] on div "We don´t use a machine for this? Image + Text 💖 Our best friend! Overview 👀 Che…" at bounding box center [44, 143] width 88 height 203
drag, startPoint x: 29, startPoint y: 222, endPoint x: 82, endPoint y: 211, distance: 53.6
click at [30, 221] on div "🤔 Always Ask! Callout with Image" at bounding box center [44, 228] width 74 height 16
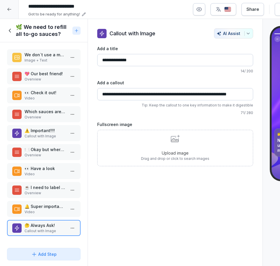
click at [18, 29] on h1 "🌿 We need to refill all to-go sauces?" at bounding box center [43, 31] width 54 height 14
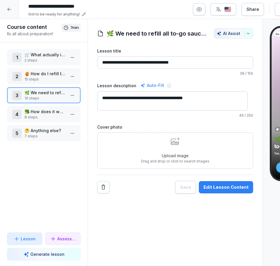
click at [34, 113] on p "🥦 How does it work with all the vegetables?" at bounding box center [45, 112] width 41 height 6
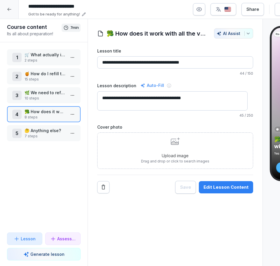
scroll to position [0, 70]
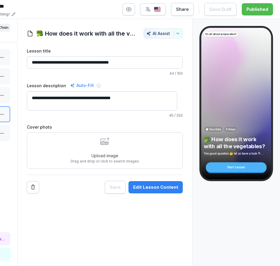
click at [156, 181] on div "Save Edit Lesson Content" at bounding box center [144, 187] width 78 height 13
click at [157, 181] on button "Edit Lesson Content" at bounding box center [155, 187] width 54 height 12
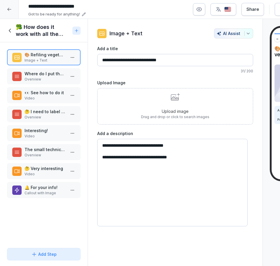
click at [39, 78] on p "Overview" at bounding box center [45, 79] width 41 height 5
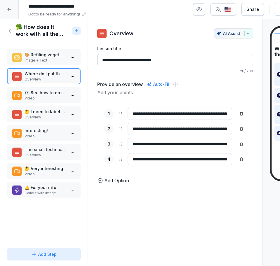
click at [45, 101] on div "👀 See how to do it Video" at bounding box center [44, 95] width 74 height 16
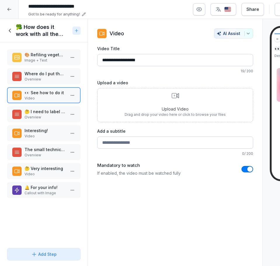
click at [39, 136] on p "Video" at bounding box center [45, 136] width 41 height 5
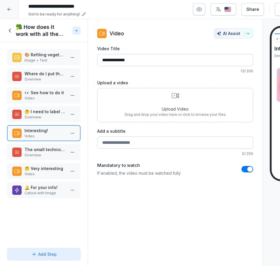
click at [36, 149] on p "The small technicality!" at bounding box center [45, 149] width 41 height 6
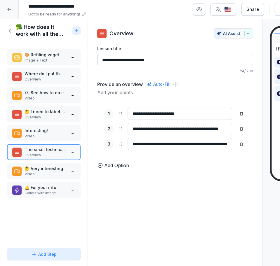
click at [50, 184] on p "🔔 For your info!" at bounding box center [45, 187] width 41 height 6
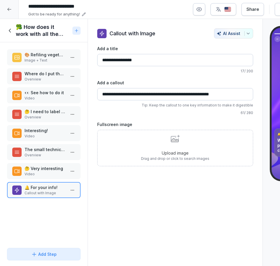
click at [14, 38] on div "🥦 How does it work with all the vegetables?" at bounding box center [44, 30] width 88 height 23
click at [13, 32] on div "🥦 How does it work with all the vegetables?" at bounding box center [38, 31] width 63 height 14
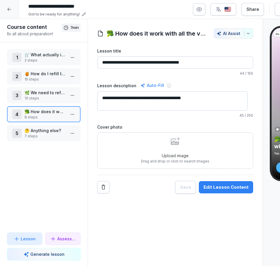
click at [61, 132] on div "5 🤔 Anything else? 7 steps" at bounding box center [43, 133] width 63 height 11
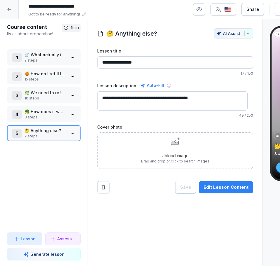
click at [204, 182] on button "Edit Lesson Content" at bounding box center [226, 187] width 54 height 12
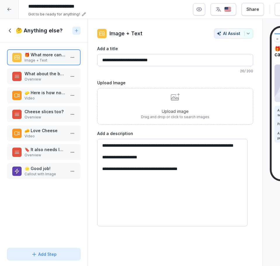
click at [28, 74] on p "What about the bacon jam?" at bounding box center [45, 74] width 41 height 6
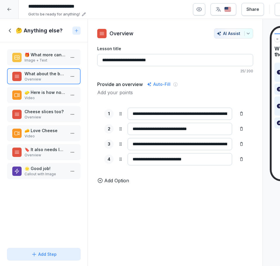
click at [27, 99] on p "Video" at bounding box center [45, 97] width 41 height 5
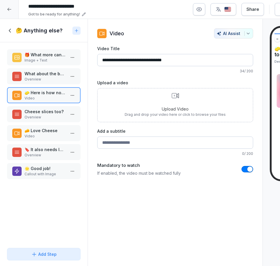
drag, startPoint x: 45, startPoint y: 163, endPoint x: 64, endPoint y: 158, distance: 20.0
click at [45, 163] on div "🌟 Good job! Callout with Image" at bounding box center [44, 171] width 74 height 16
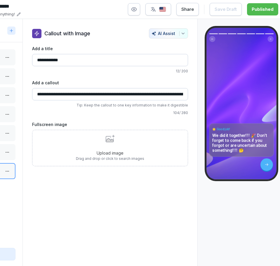
scroll to position [0, 66]
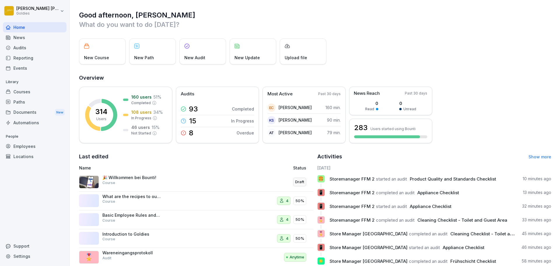
click at [33, 90] on div "Courses" at bounding box center [35, 92] width 64 height 10
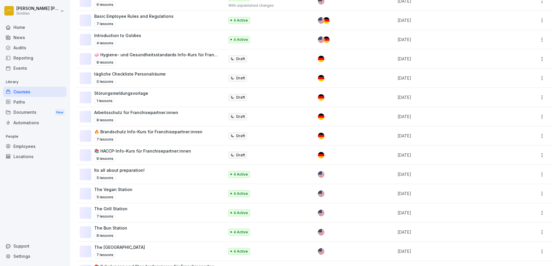
scroll to position [119, 0]
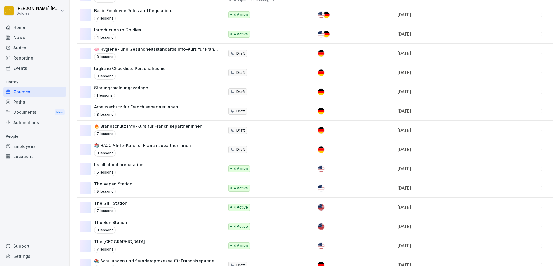
click at [186, 194] on div "The Vegan Station 5 lessons" at bounding box center [149, 188] width 139 height 14
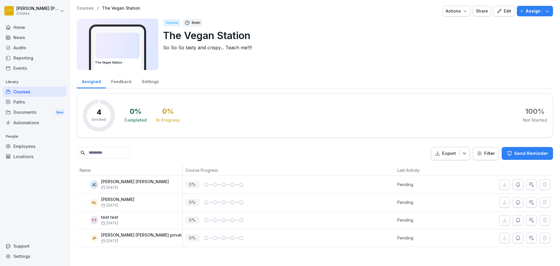
click at [142, 79] on div "Settings" at bounding box center [150, 81] width 27 height 15
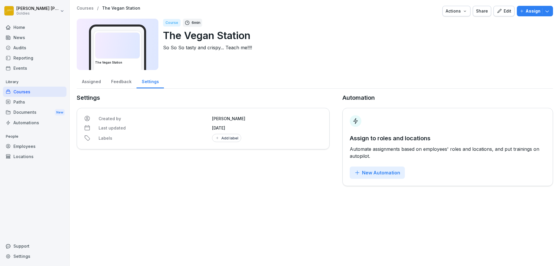
click at [220, 139] on div "Add label" at bounding box center [226, 138] width 23 height 5
click at [218, 161] on button "button" at bounding box center [217, 162] width 5 height 5
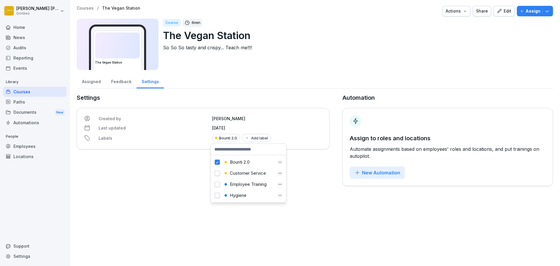
click at [176, 159] on div "Settings Created by [PERSON_NAME] Last updated [DATE] Labels Bounti 2.0 Add lab…" at bounding box center [203, 139] width 253 height 93
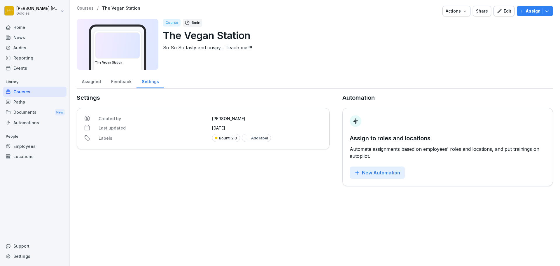
click at [89, 7] on p "Courses" at bounding box center [85, 8] width 17 height 5
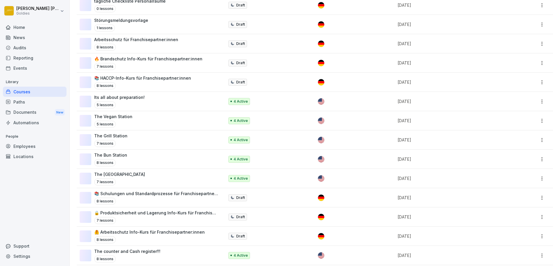
scroll to position [188, 0]
click at [209, 104] on div "Its all about preparation! 5 lessons" at bounding box center [149, 100] width 139 height 14
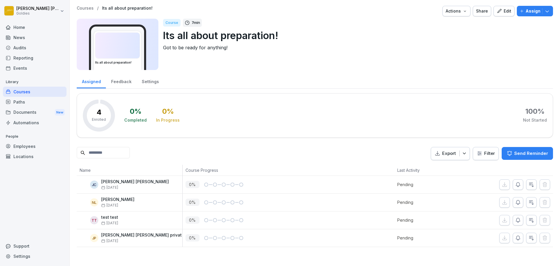
click at [145, 85] on div "Settings" at bounding box center [150, 81] width 27 height 15
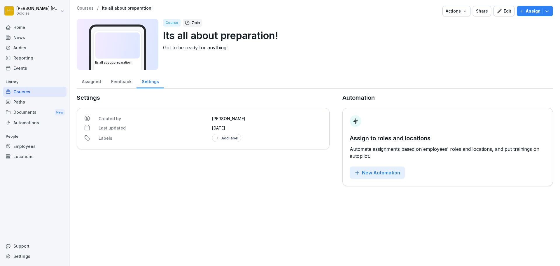
click at [219, 143] on div "Created by Nathan Luntang-Jensen Last updated July 26, 2025 Labels Add label" at bounding box center [203, 128] width 253 height 41
click at [218, 138] on div "Add label" at bounding box center [226, 138] width 23 height 5
click at [218, 164] on button "button" at bounding box center [217, 162] width 5 height 5
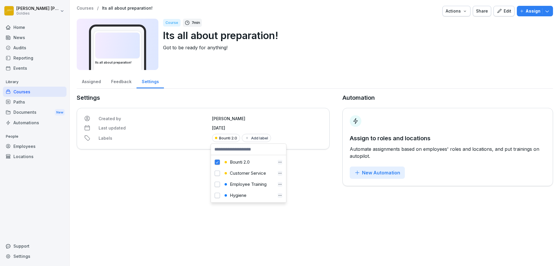
click at [172, 165] on div "Settings Created by Nathan Luntang-Jensen Last updated July 26, 2025 Labels Bou…" at bounding box center [203, 139] width 253 height 93
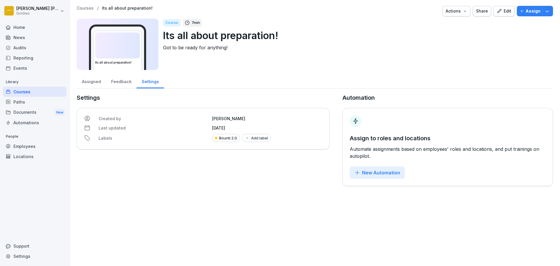
click at [88, 10] on p "Courses" at bounding box center [85, 8] width 17 height 5
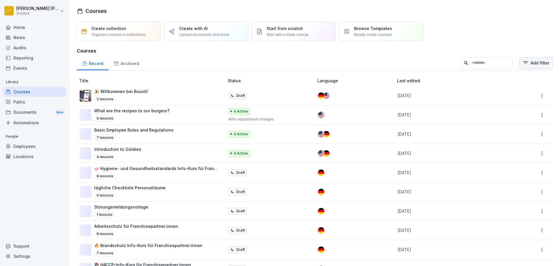
click at [537, 60] on html "[PERSON_NAME] Goldies Home News Audits Reporting Events Library Courses Paths D…" at bounding box center [280, 133] width 560 height 266
click at [423, 84] on div "Bounti 2.0" at bounding box center [441, 81] width 66 height 11
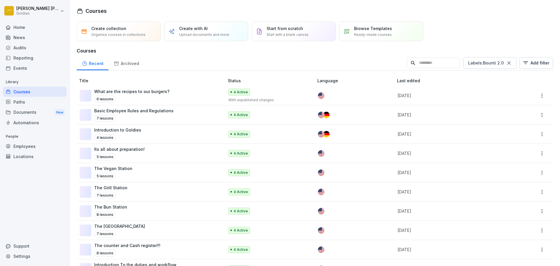
click at [261, 65] on html "Nathan Luntang-Jensen Goldies Home News Audits Reporting Events Library Courses…" at bounding box center [280, 133] width 560 height 266
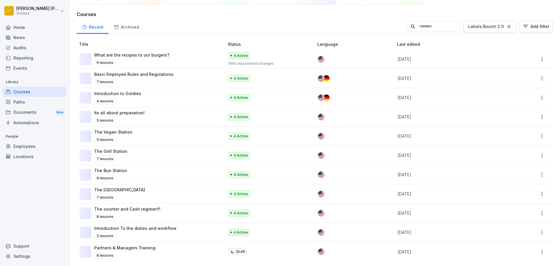
click at [206, 90] on div "Introduction to Goldies 4 lessons" at bounding box center [149, 97] width 139 height 14
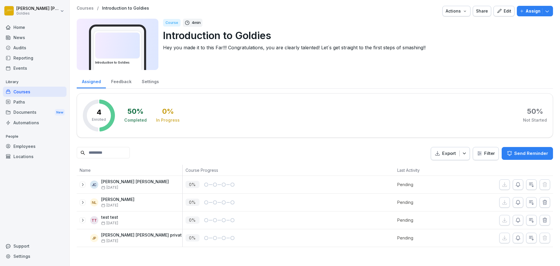
click at [500, 9] on div "Edit" at bounding box center [504, 11] width 15 height 6
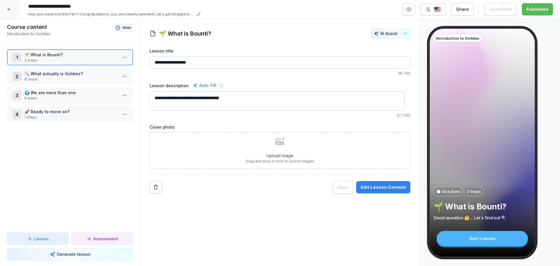
click at [8, 11] on icon at bounding box center [9, 9] width 5 height 5
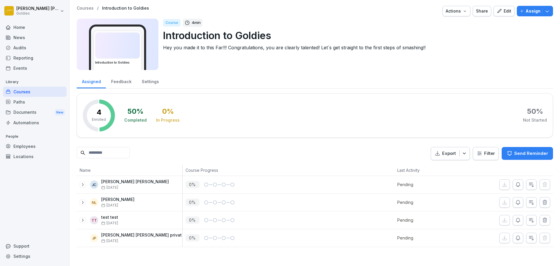
click at [84, 2] on div "Courses / Introduction to Goldies Actions Share Edit Assign Introduction to Gol…" at bounding box center [315, 126] width 490 height 253
click at [84, 6] on div "Courses / Introduction to Goldies Actions Share Edit Assign Introduction to Gol…" at bounding box center [315, 126] width 490 height 253
click at [85, 6] on p "Courses" at bounding box center [85, 8] width 17 height 5
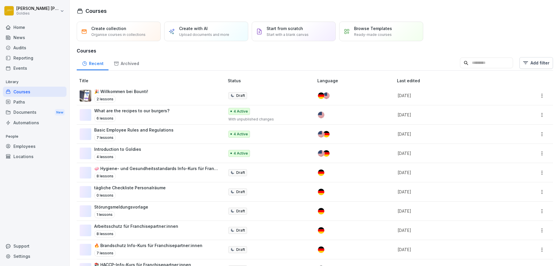
click at [326, 95] on img at bounding box center [326, 95] width 6 height 6
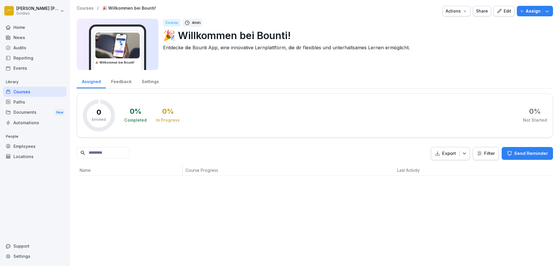
click at [497, 9] on icon "button" at bounding box center [499, 10] width 5 height 5
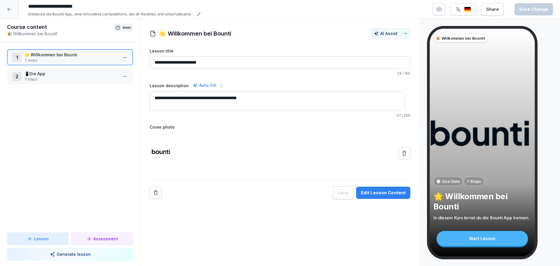
click at [364, 188] on button "Edit Lesson Content" at bounding box center [383, 193] width 54 height 12
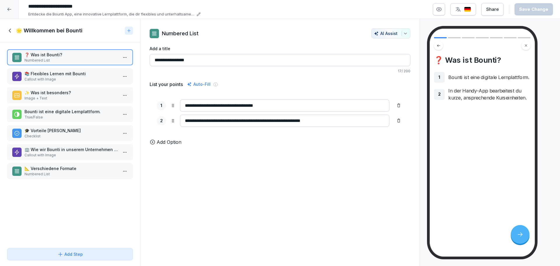
click at [60, 77] on p "Callout with Image" at bounding box center [71, 79] width 93 height 5
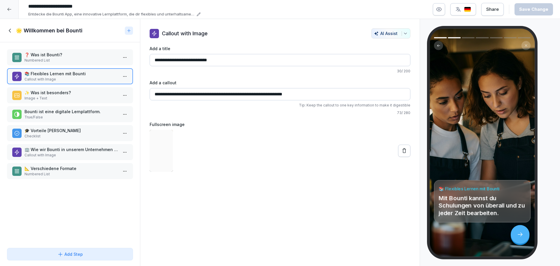
click at [59, 92] on p "✨ Was ist besonders?" at bounding box center [71, 93] width 93 height 6
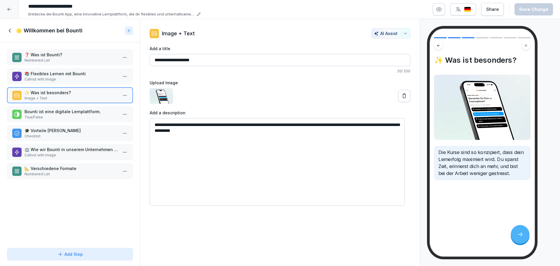
click at [23, 29] on h1 "🌟 Willkommen bei Bounti" at bounding box center [49, 30] width 67 height 7
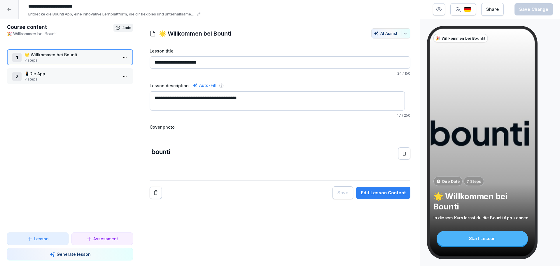
click at [53, 76] on p "📱Die App" at bounding box center [71, 74] width 93 height 6
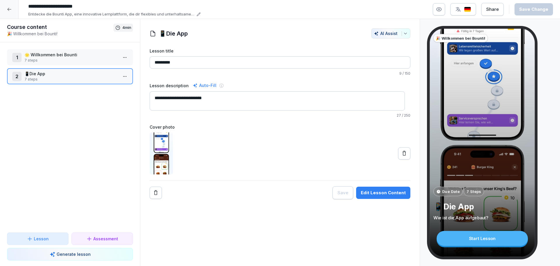
click at [387, 192] on div "Edit Lesson Content" at bounding box center [383, 193] width 45 height 6
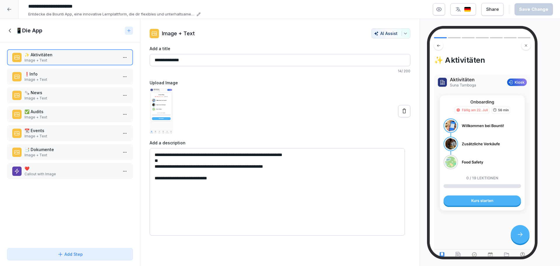
click at [62, 74] on p "❗️Info" at bounding box center [71, 74] width 93 height 6
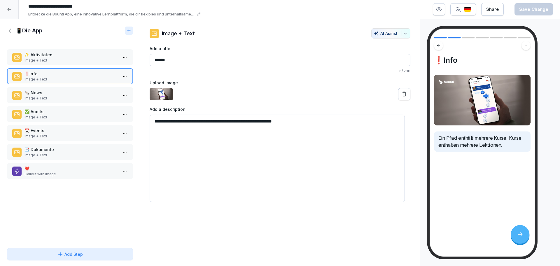
click at [62, 88] on div "🗞️ News Image + Text" at bounding box center [70, 95] width 126 height 16
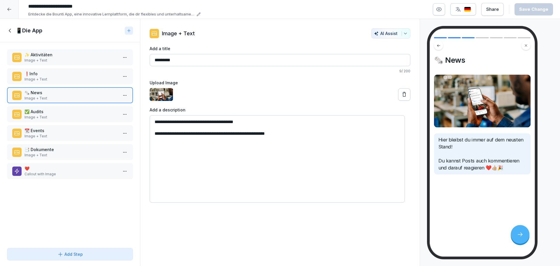
click at [60, 101] on div "🗞️ News Image + Text" at bounding box center [70, 95] width 126 height 16
click at [47, 120] on div "✅ Audits Image + Text" at bounding box center [70, 114] width 126 height 16
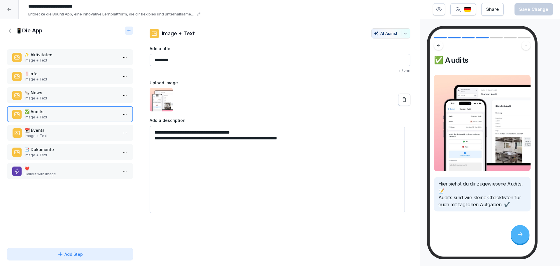
click at [51, 135] on p "Image + Text" at bounding box center [71, 135] width 93 height 5
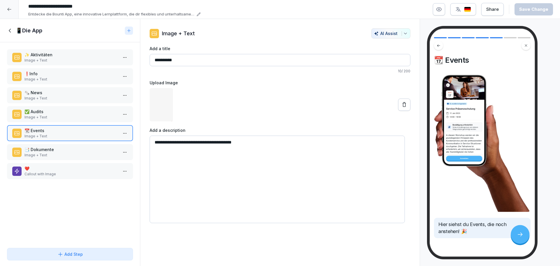
click at [53, 155] on p "Image + Text" at bounding box center [71, 155] width 93 height 5
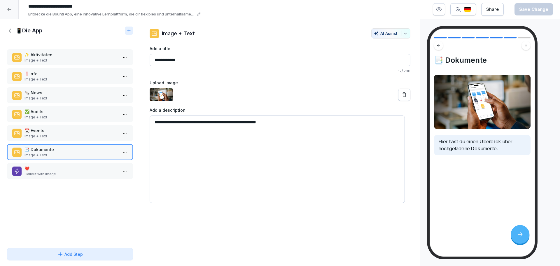
click at [8, 28] on icon at bounding box center [10, 30] width 6 height 6
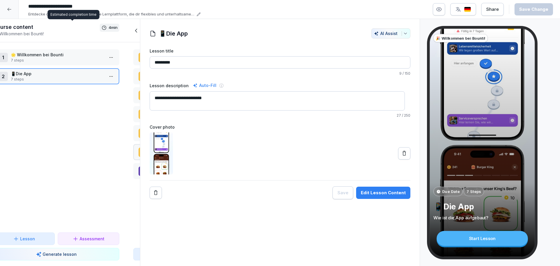
click at [7, 12] on div at bounding box center [9, 9] width 19 height 19
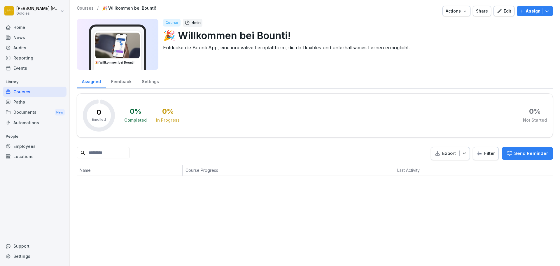
click at [88, 7] on p "Courses" at bounding box center [85, 8] width 17 height 5
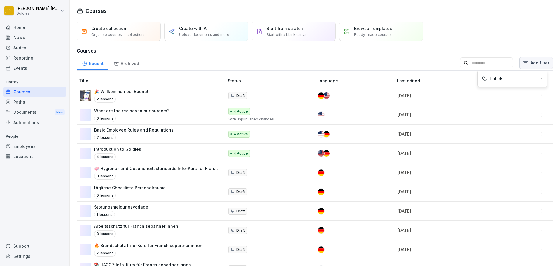
click at [515, 66] on html "Nathan Luntang-Jensen Goldies Home News Audits Reporting Events Library Courses…" at bounding box center [280, 133] width 560 height 266
click at [453, 78] on div "Bounti 2.0" at bounding box center [441, 81] width 66 height 11
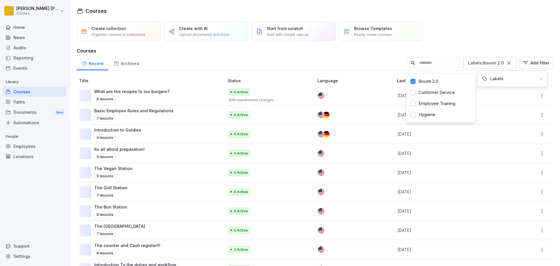
click at [149, 105] on html "Nathan Luntang-Jensen Goldies Home News Audits Reporting Events Library Courses…" at bounding box center [280, 133] width 560 height 266
click at [153, 96] on div "6 lessons" at bounding box center [131, 99] width 75 height 7
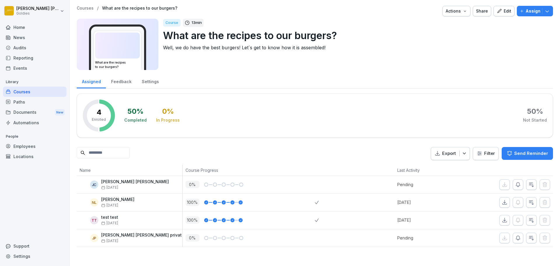
click at [82, 8] on p "Courses" at bounding box center [85, 8] width 17 height 5
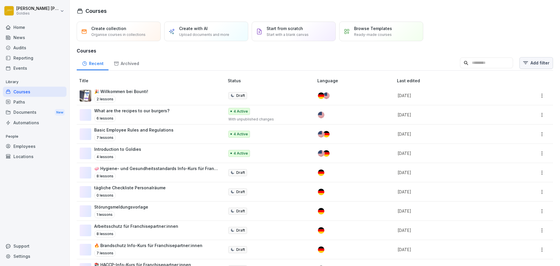
click at [523, 64] on html "[PERSON_NAME] Goldies Home News Audits Reporting Events Library Courses Paths D…" at bounding box center [280, 133] width 560 height 266
click at [437, 81] on div "Bounti 2.0" at bounding box center [441, 81] width 66 height 11
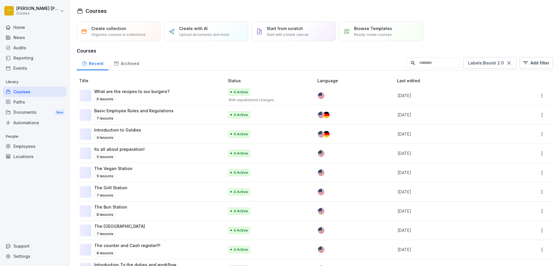
click at [190, 135] on html "[PERSON_NAME] Goldies Home News Audits Reporting Events Library Courses Paths D…" at bounding box center [280, 133] width 560 height 266
click at [189, 137] on div "Introduction to Goldies 4 lessons" at bounding box center [149, 134] width 139 height 14
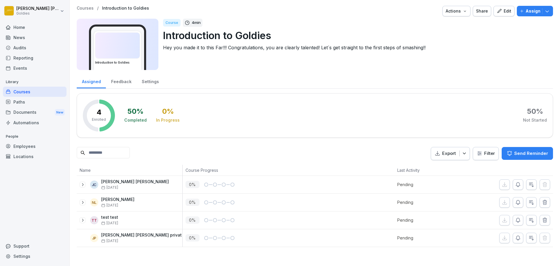
click at [497, 10] on icon "button" at bounding box center [499, 10] width 5 height 5
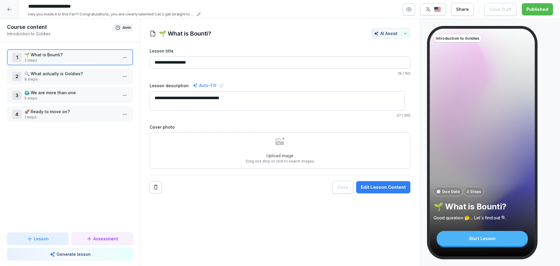
click at [370, 186] on div "Edit Lesson Content" at bounding box center [383, 187] width 45 height 6
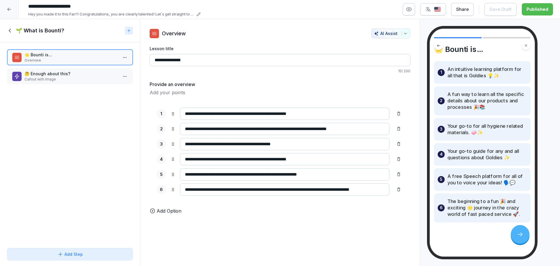
scroll to position [11, 0]
click at [89, 71] on p "🤔 Enough about this?" at bounding box center [71, 74] width 93 height 6
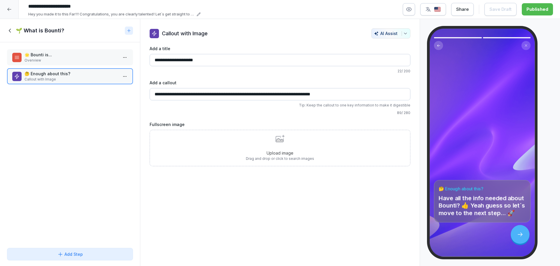
click at [13, 28] on div "🌱 What is Bounti?" at bounding box center [65, 30] width 116 height 7
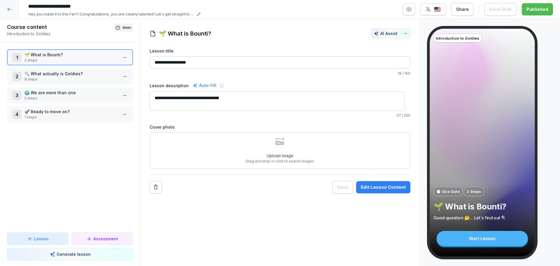
click at [45, 74] on p "🔍 What actually is Goldies?" at bounding box center [71, 74] width 93 height 6
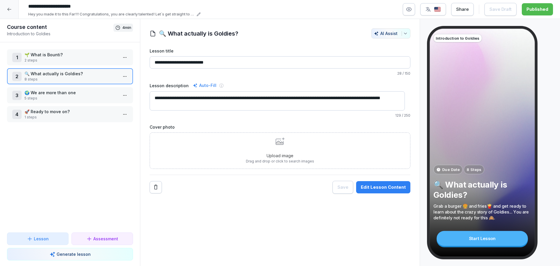
click at [371, 181] on button "Edit Lesson Content" at bounding box center [383, 187] width 54 height 12
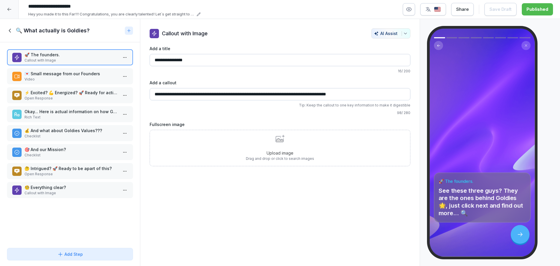
click at [51, 72] on p "💌 Small message from our Founders" at bounding box center [71, 74] width 93 height 6
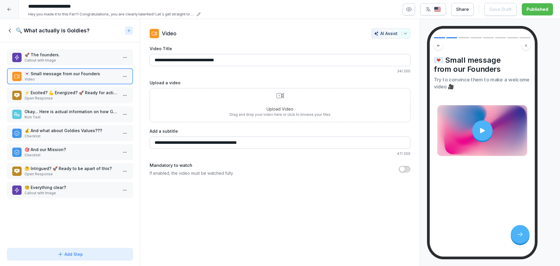
click at [51, 92] on p "⚡ Excited? 💪 Energized? 🚀 Ready for action????" at bounding box center [71, 93] width 93 height 6
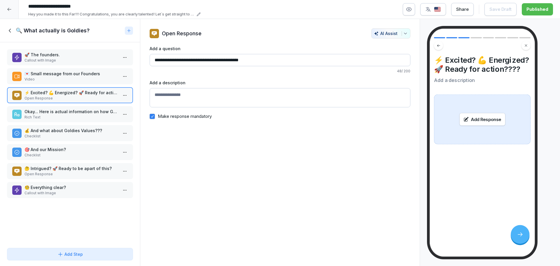
click at [54, 109] on p "Okay... Here is actual information on how Goldies came to life" at bounding box center [71, 112] width 93 height 6
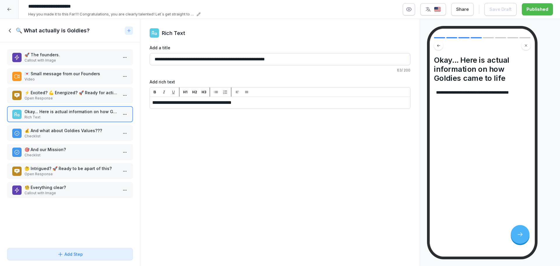
drag, startPoint x: 274, startPoint y: 105, endPoint x: 148, endPoint y: 101, distance: 126.7
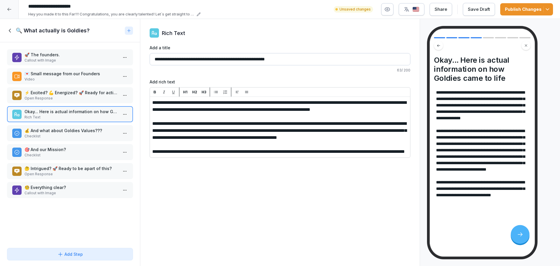
click at [478, 11] on div "Save Draft" at bounding box center [479, 9] width 22 height 6
click at [263, 155] on p "**********" at bounding box center [280, 151] width 256 height 7
click at [551, 8] on button "Publish Changes" at bounding box center [526, 9] width 53 height 12
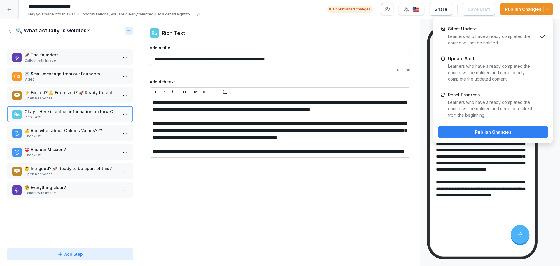
drag, startPoint x: 474, startPoint y: 105, endPoint x: 475, endPoint y: 112, distance: 7.1
click at [474, 104] on p "Learners who have already completed the course will be notified and need to ret…" at bounding box center [493, 108] width 90 height 19
click at [474, 126] on button "Publish Changes" at bounding box center [493, 132] width 110 height 12
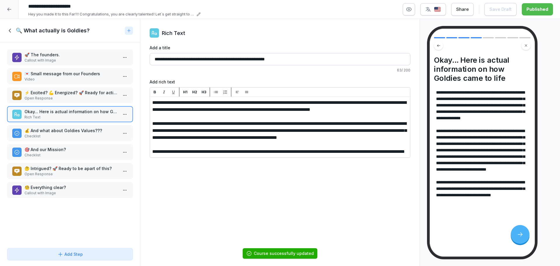
click at [65, 135] on p "Checklist" at bounding box center [71, 136] width 93 height 5
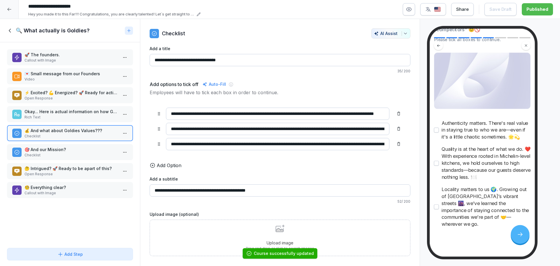
scroll to position [67, 0]
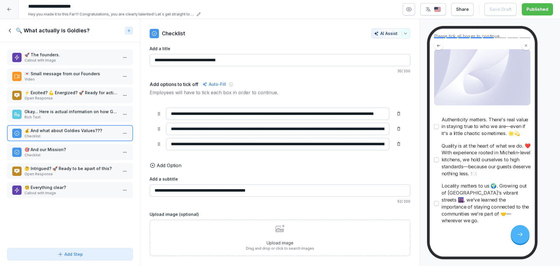
click at [58, 153] on p "Checklist" at bounding box center [71, 155] width 93 height 5
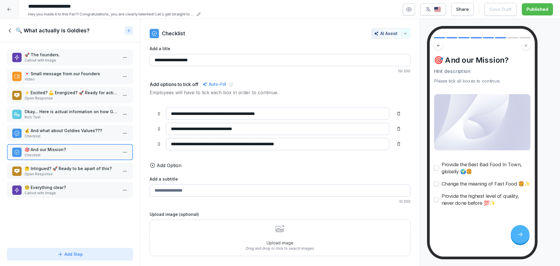
click at [71, 177] on div "🤔 Intrigued? 🚀 Ready to be apart of this? Open Response" at bounding box center [70, 171] width 126 height 16
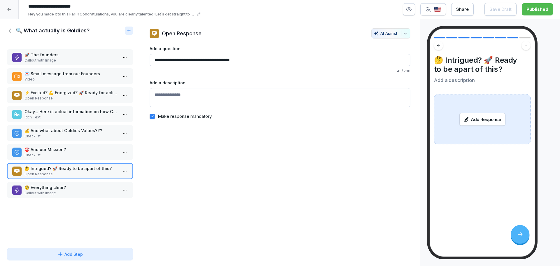
click at [70, 183] on div "🧐 Everything clear? Callout with Image" at bounding box center [70, 190] width 126 height 16
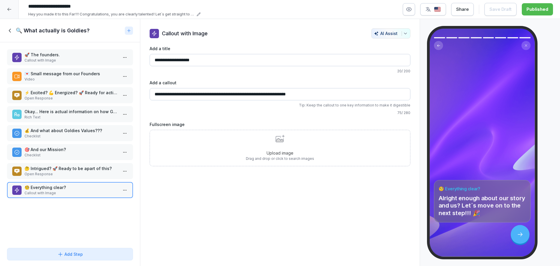
click at [9, 29] on icon at bounding box center [10, 30] width 6 height 6
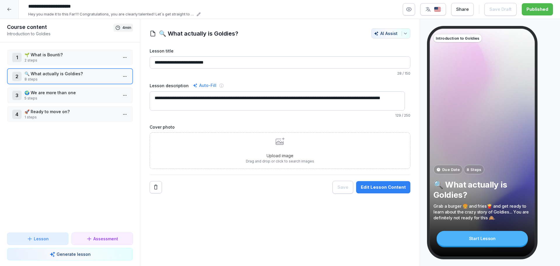
click at [48, 95] on p "🌍 We are more than one" at bounding box center [71, 93] width 93 height 6
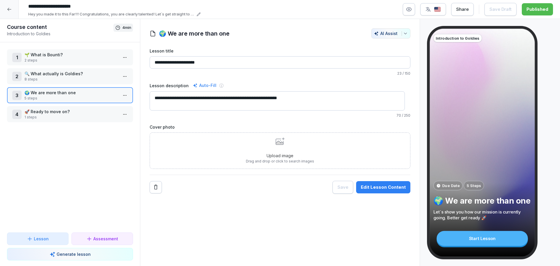
click at [380, 188] on div "Edit Lesson Content" at bounding box center [383, 187] width 45 height 6
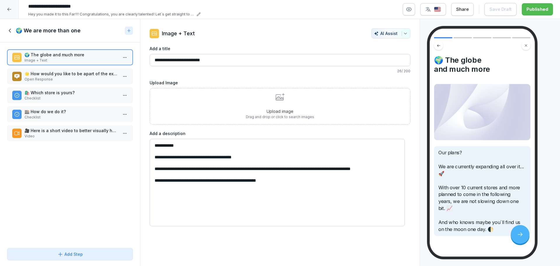
scroll to position [15, 0]
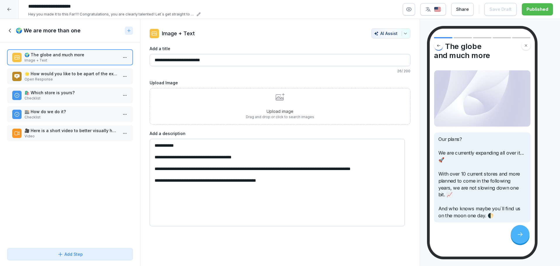
click at [51, 76] on p "🌟 How would you like to be apart of the expansion?" at bounding box center [71, 74] width 93 height 6
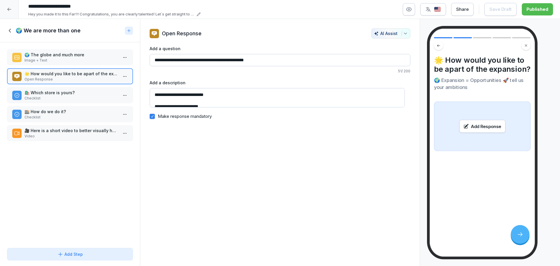
click at [44, 97] on p "Checklist" at bounding box center [71, 98] width 93 height 5
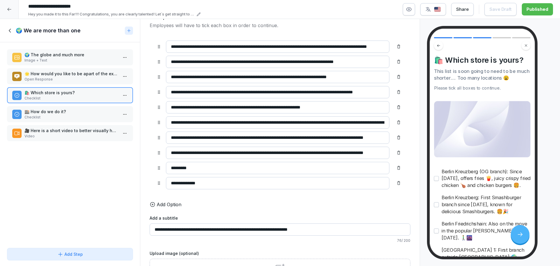
scroll to position [71, 0]
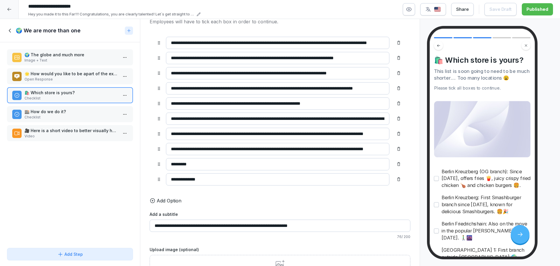
click at [224, 167] on input "*********" at bounding box center [278, 164] width 224 height 12
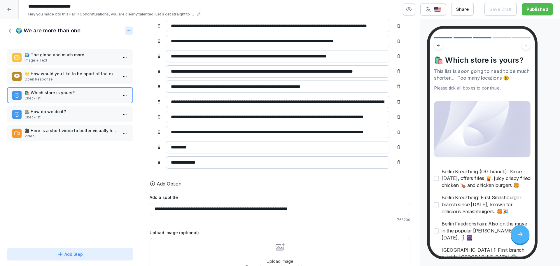
scroll to position [88, 0]
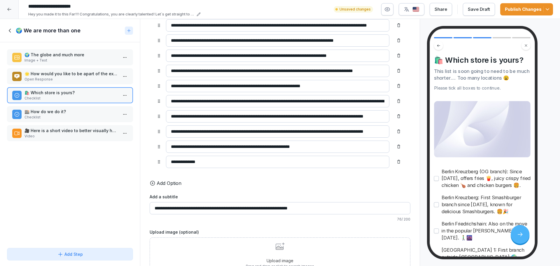
type input "**********"
click at [214, 160] on input "**********" at bounding box center [278, 162] width 224 height 12
type input "**********"
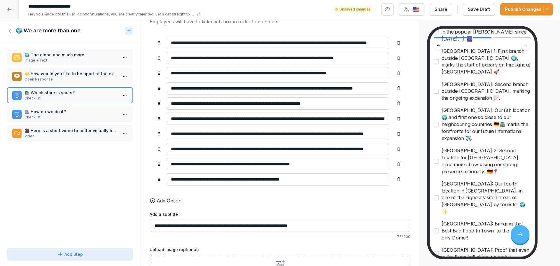
scroll to position [221, 0]
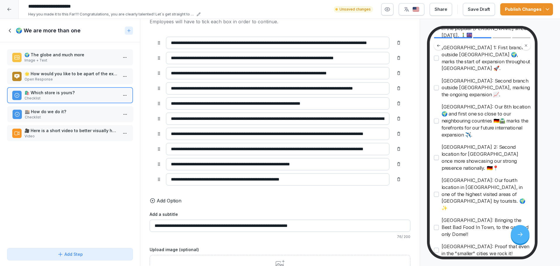
click at [61, 116] on p "Checklist" at bounding box center [71, 117] width 93 height 5
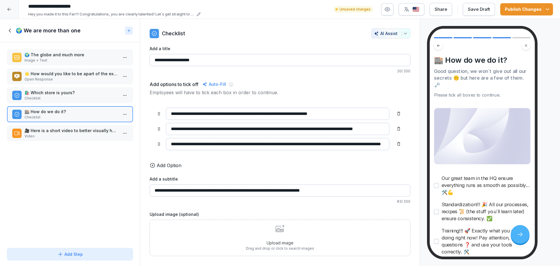
scroll to position [28, 0]
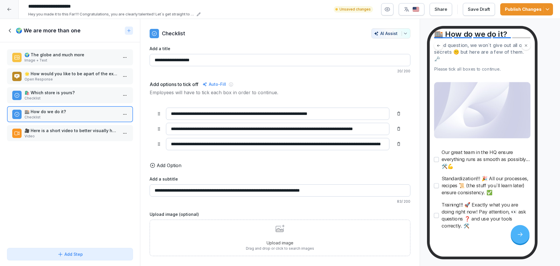
click at [58, 135] on p "Video" at bounding box center [71, 136] width 93 height 5
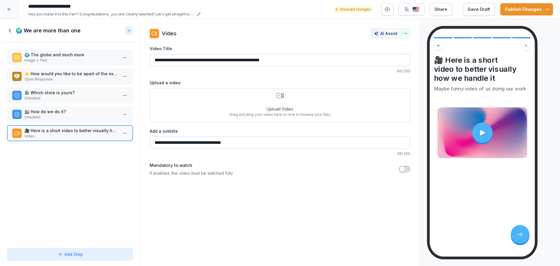
click at [240, 61] on input "**********" at bounding box center [280, 60] width 261 height 12
click at [287, 60] on input "**********" at bounding box center [280, 60] width 261 height 12
type input "**********"
click at [15, 32] on div "🌍 We are more than one" at bounding box center [65, 30] width 116 height 7
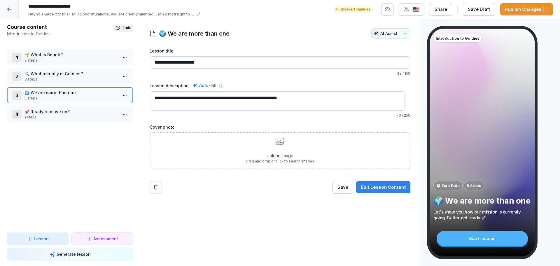
click at [62, 108] on div "4 🚀 Ready to move on? 1 steps" at bounding box center [70, 114] width 126 height 16
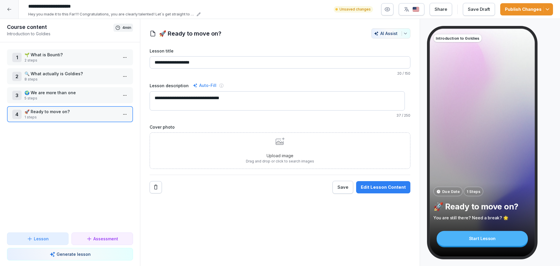
click at [382, 182] on button "Edit Lesson Content" at bounding box center [383, 187] width 54 height 12
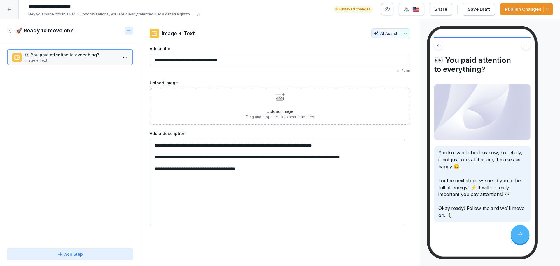
click at [510, 6] on button "Publish Changes" at bounding box center [526, 9] width 53 height 12
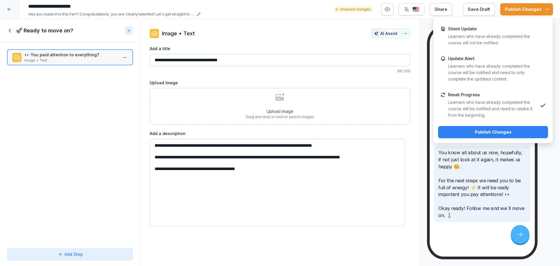
click at [470, 111] on p "Learners who have already completed the course will be notified and need to ret…" at bounding box center [493, 108] width 90 height 19
click at [470, 127] on button "Publish Changes" at bounding box center [493, 132] width 110 height 12
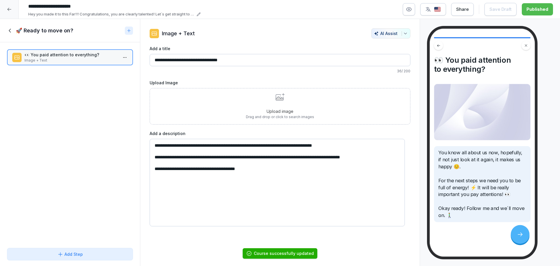
click at [10, 16] on div at bounding box center [9, 9] width 19 height 19
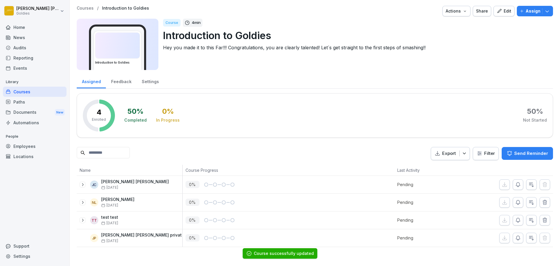
click at [84, 8] on div "Courses / Introduction to Goldies Actions Share Edit Assign Introduction to Gol…" at bounding box center [315, 126] width 490 height 253
click at [84, 8] on p "Courses" at bounding box center [85, 8] width 17 height 5
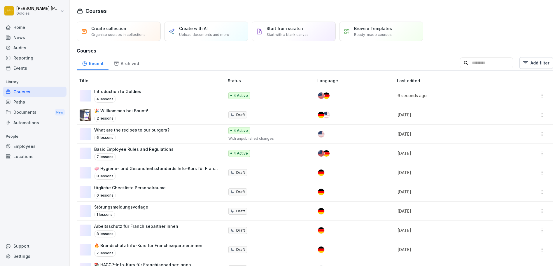
click at [520, 65] on html "[PERSON_NAME] Goldies Home News Audits Reporting Events Library Courses Paths D…" at bounding box center [280, 133] width 560 height 266
click at [467, 82] on div "Bounti 2.0" at bounding box center [441, 81] width 66 height 11
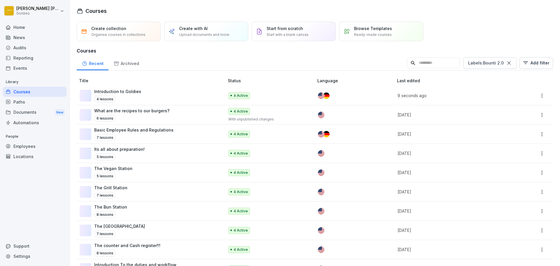
click at [186, 137] on html "[PERSON_NAME] Goldies Home News Audits Reporting Events Library Courses Paths D…" at bounding box center [280, 133] width 560 height 266
click at [186, 135] on div "Basic Employee Rules and Regulations 7 lessons" at bounding box center [149, 134] width 139 height 14
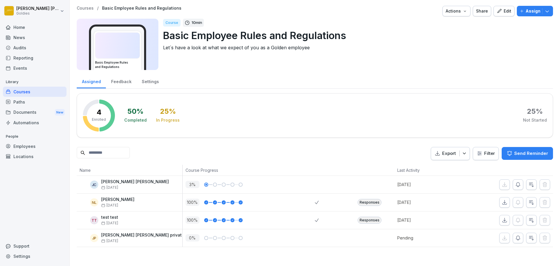
click at [497, 11] on icon "button" at bounding box center [499, 10] width 5 height 5
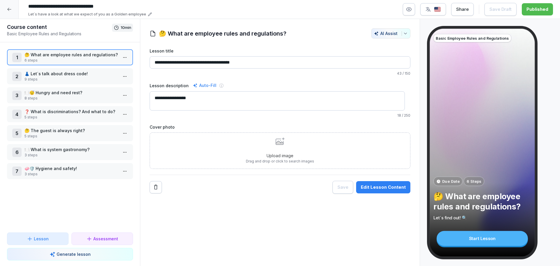
click at [392, 191] on button "Edit Lesson Content" at bounding box center [383, 187] width 54 height 12
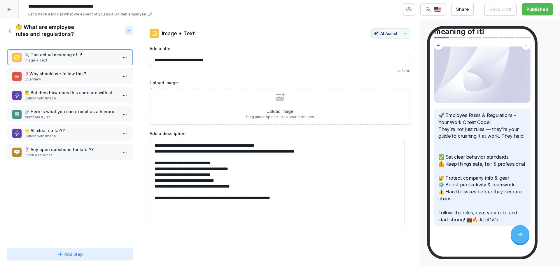
scroll to position [45, 0]
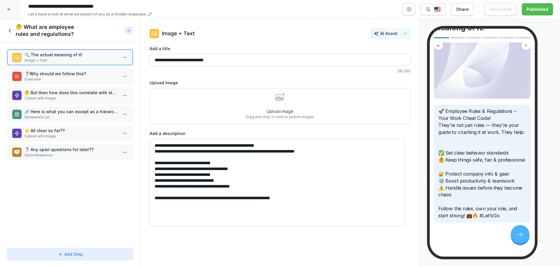
click at [68, 81] on p "Overview" at bounding box center [71, 79] width 93 height 5
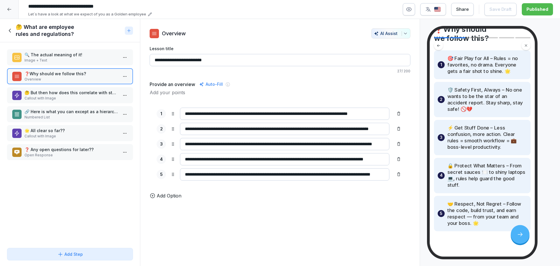
scroll to position [33, 0]
click at [86, 90] on p "🤔 But then how does this correlate with store Hierarchy???" at bounding box center [71, 93] width 93 height 6
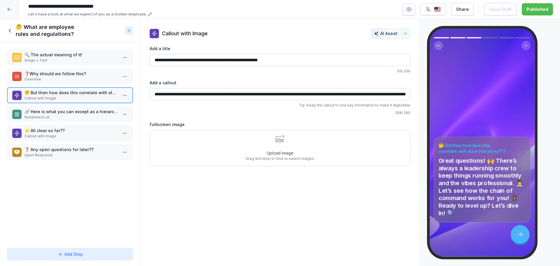
click at [54, 110] on p "🔗 Here is what you can except as a hierarchy chain!" at bounding box center [71, 112] width 93 height 6
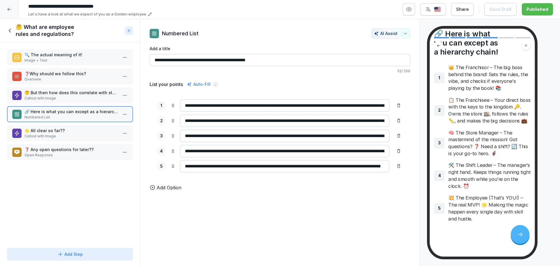
scroll to position [36, 0]
click at [65, 128] on p "🌟 All clear so far??" at bounding box center [71, 131] width 93 height 6
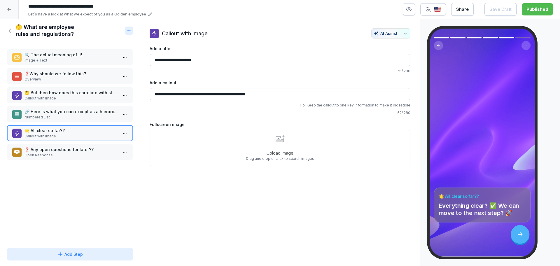
click at [40, 158] on div "❓ Any open questions for later?? Open Response" at bounding box center [70, 152] width 126 height 16
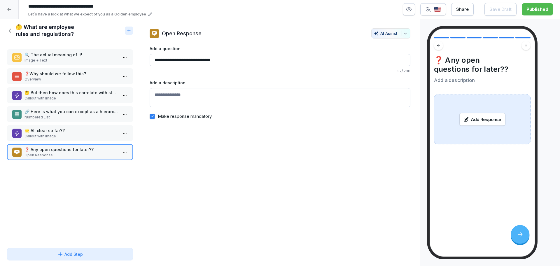
click at [13, 27] on icon at bounding box center [10, 30] width 6 height 6
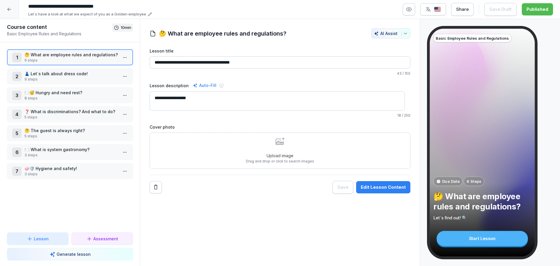
click at [31, 77] on p "9 steps" at bounding box center [71, 79] width 93 height 5
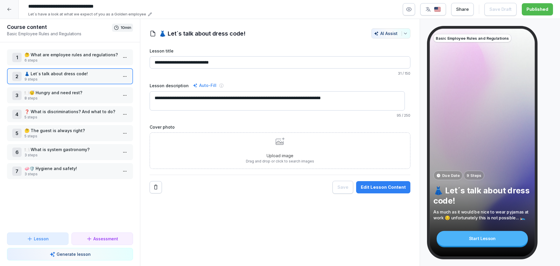
click at [383, 190] on div "Edit Lesson Content" at bounding box center [383, 187] width 45 height 6
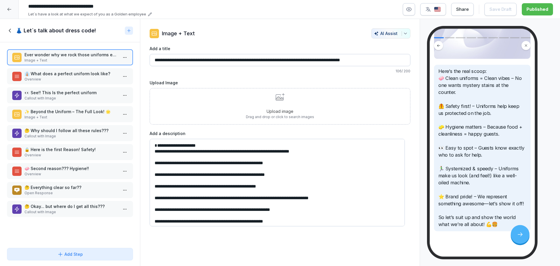
scroll to position [136, 0]
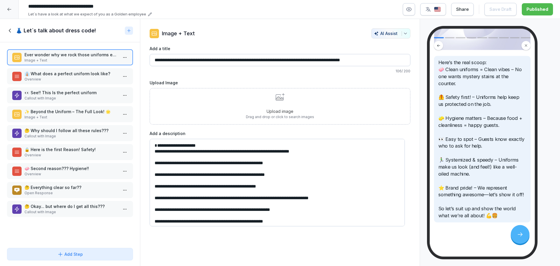
click at [65, 69] on div "👔 What does a perfect uniform look like? Overview" at bounding box center [70, 76] width 126 height 16
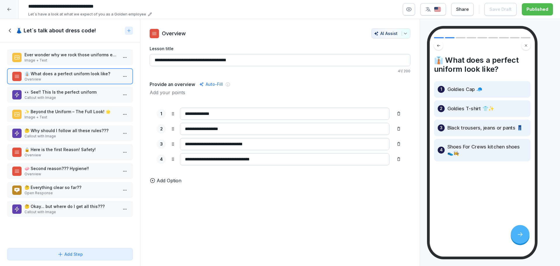
click at [75, 97] on p "Callout with Image" at bounding box center [71, 97] width 93 height 5
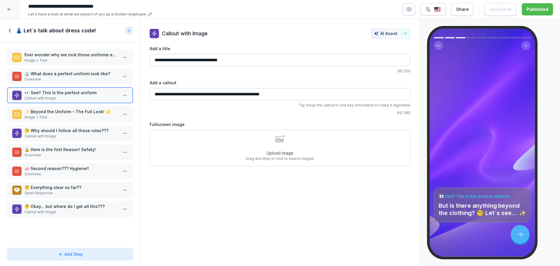
click at [70, 120] on p "Image + Text" at bounding box center [71, 117] width 93 height 5
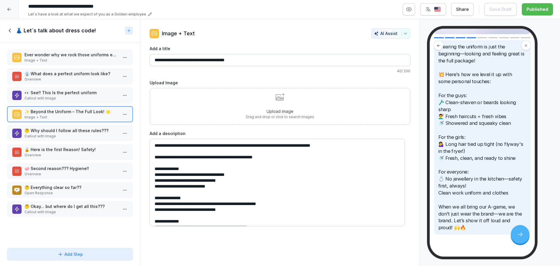
scroll to position [116, 0]
click at [70, 131] on p "🤔 Why should I follow all these rules???" at bounding box center [71, 131] width 93 height 6
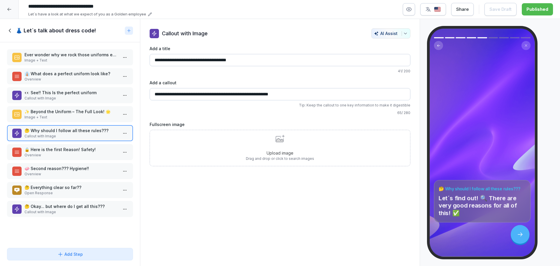
click at [57, 147] on p "🔒 Here is the first Reason! Safety!" at bounding box center [71, 149] width 93 height 6
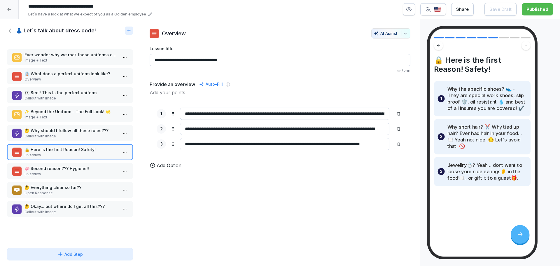
click at [57, 168] on p "🧼 Second reason??? Hygiene!!" at bounding box center [71, 168] width 93 height 6
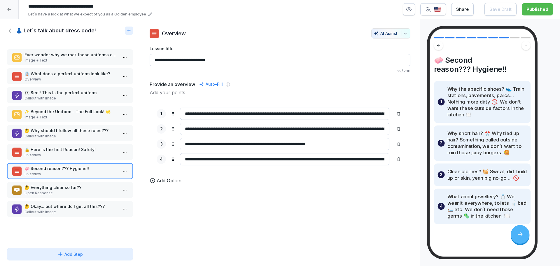
scroll to position [8, 0]
